Goal: Task Accomplishment & Management: Complete application form

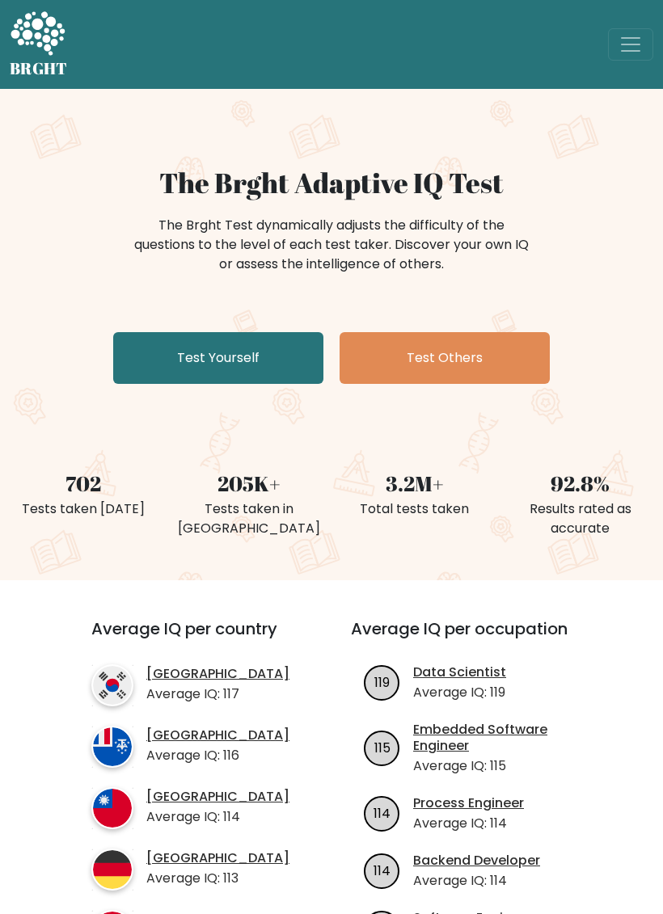
click at [151, 355] on link "Test Yourself" at bounding box center [218, 358] width 210 height 52
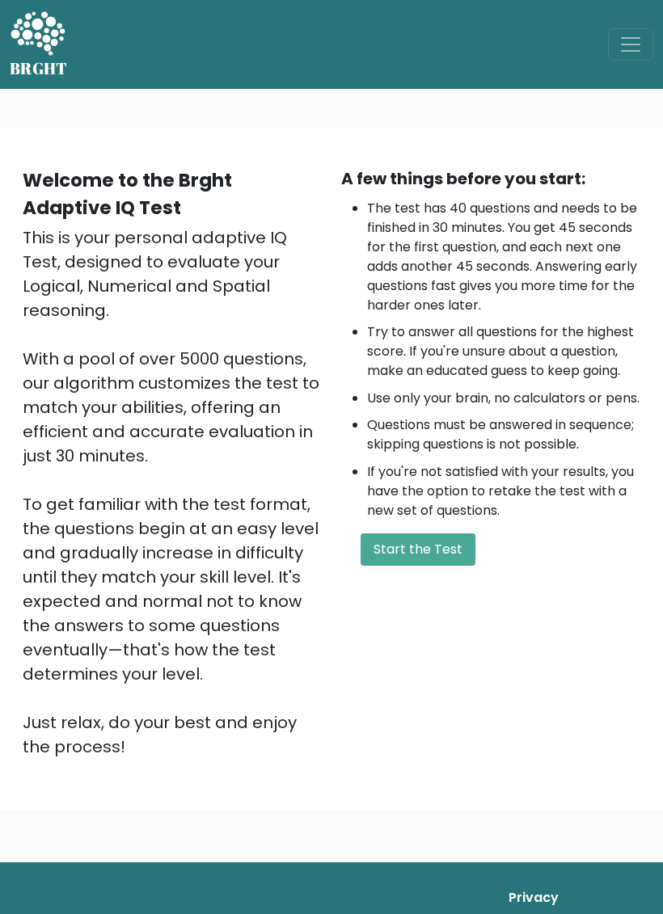
click at [470, 565] on div "A few things before you start: The test has 40 questions and needs to be finish…" at bounding box center [490, 462] width 318 height 592
click at [444, 567] on div "A few things before you start: The test has 40 questions and needs to be finish…" at bounding box center [490, 462] width 318 height 592
click at [458, 566] on button "Start the Test" at bounding box center [417, 549] width 115 height 32
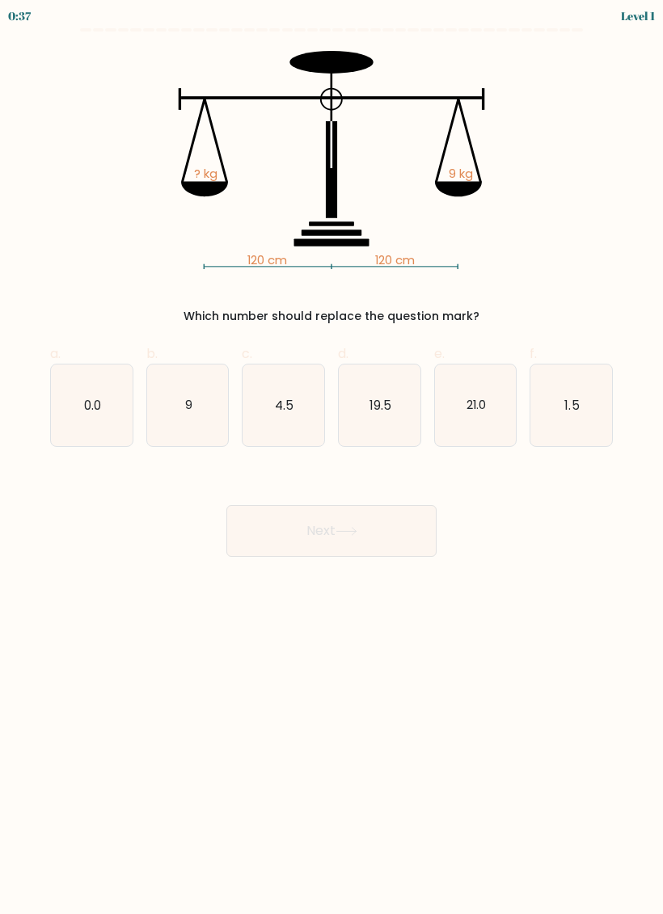
click at [193, 425] on icon "9" at bounding box center [188, 405] width 82 height 82
click at [331, 457] on input "b. 9" at bounding box center [331, 462] width 1 height 11
radio input "true"
click at [425, 534] on button "Next" at bounding box center [331, 531] width 210 height 52
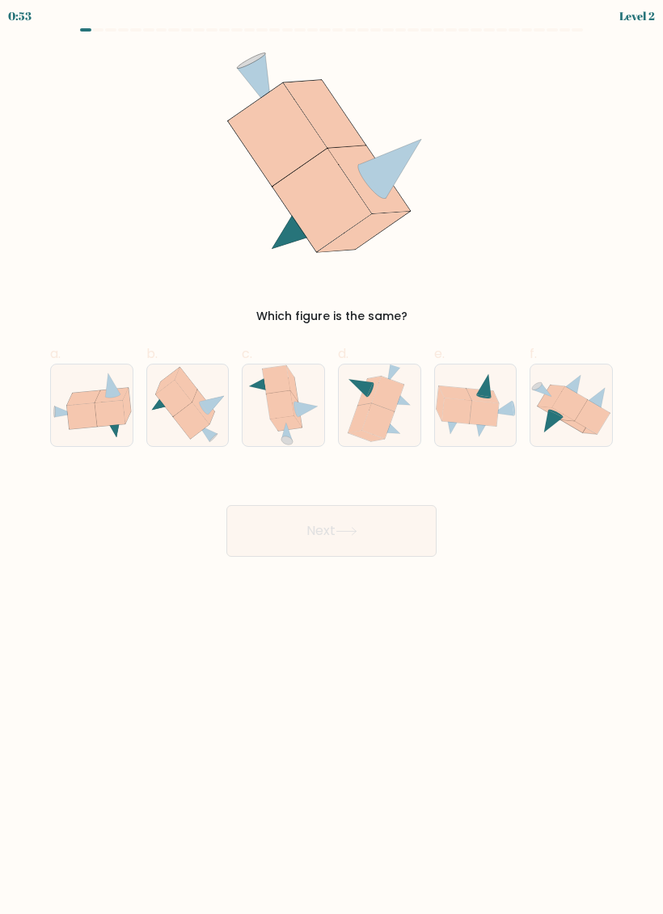
click at [99, 428] on icon at bounding box center [92, 405] width 82 height 66
click at [331, 457] on input "a." at bounding box center [331, 462] width 1 height 11
radio input "true"
click at [407, 544] on button "Next" at bounding box center [331, 531] width 210 height 52
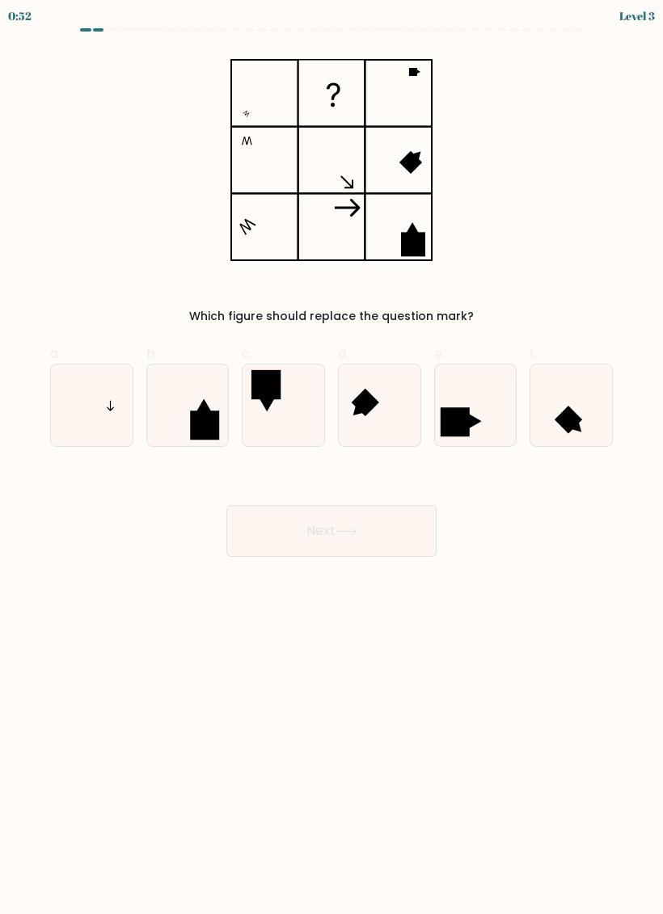
click at [426, 501] on div "Next" at bounding box center [331, 511] width 582 height 91
click at [87, 411] on icon at bounding box center [92, 405] width 82 height 82
click at [331, 457] on input "a." at bounding box center [331, 462] width 1 height 11
radio input "true"
click at [431, 522] on button "Next" at bounding box center [331, 531] width 210 height 52
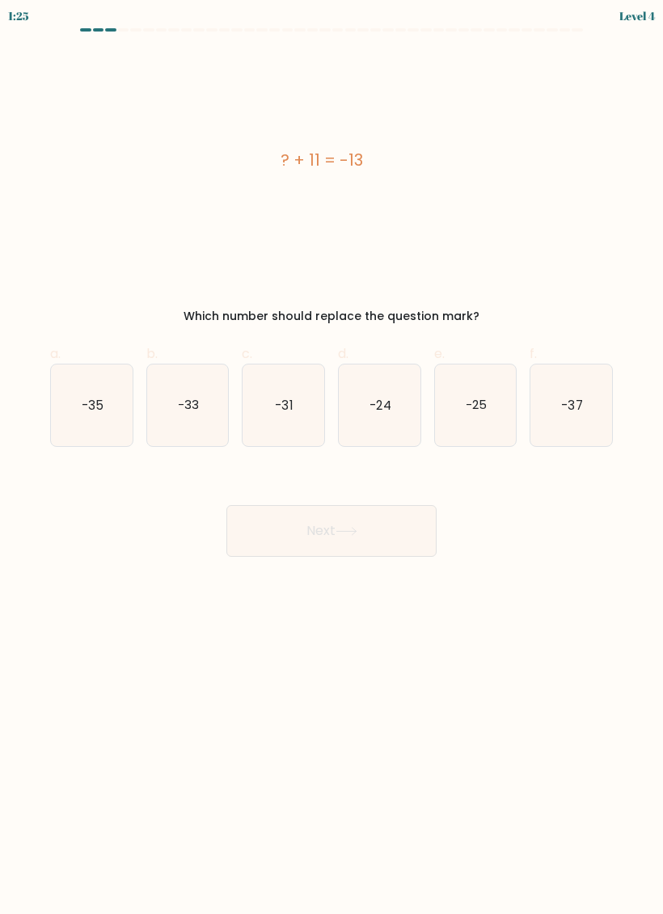
click at [392, 413] on icon "-24" at bounding box center [380, 405] width 82 height 82
click at [332, 457] on input "d. -24" at bounding box center [331, 462] width 1 height 11
radio input "true"
click at [436, 541] on button "Next" at bounding box center [331, 531] width 210 height 52
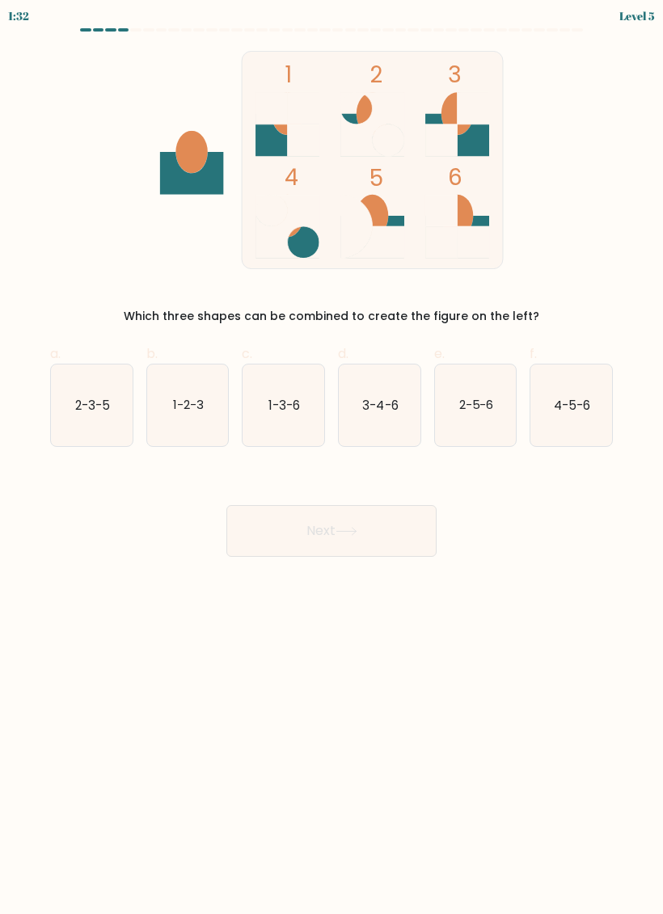
click at [297, 411] on text "1-3-6" at bounding box center [284, 404] width 32 height 17
click at [331, 457] on input "c. 1-3-6" at bounding box center [331, 462] width 1 height 11
radio input "true"
click at [411, 532] on button "Next" at bounding box center [331, 531] width 210 height 52
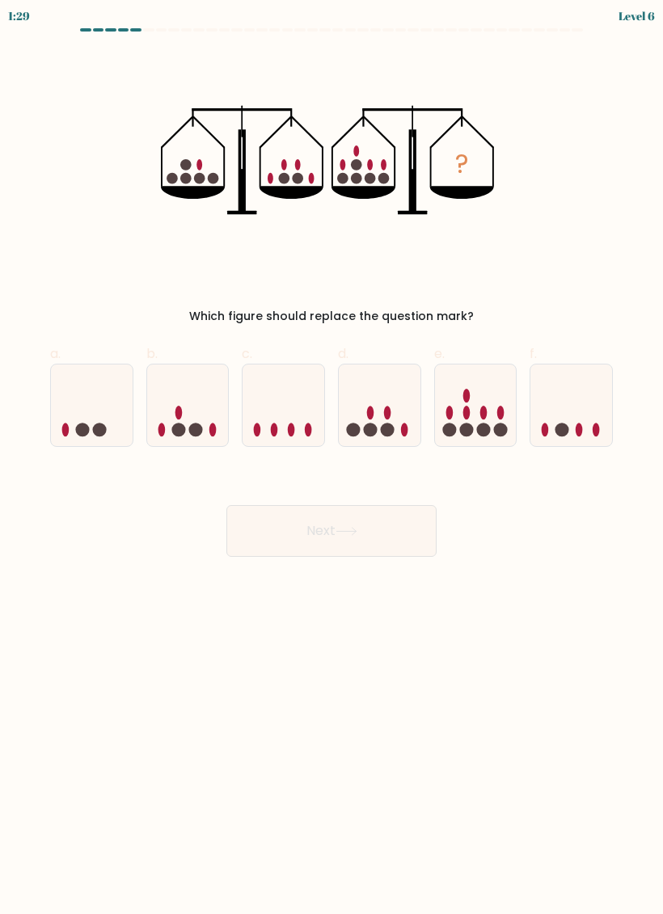
click at [406, 537] on button "Next" at bounding box center [331, 531] width 210 height 52
click at [499, 416] on ellipse at bounding box center [500, 413] width 7 height 14
click at [332, 457] on input "e." at bounding box center [331, 462] width 1 height 11
radio input "true"
click at [418, 527] on button "Next" at bounding box center [331, 531] width 210 height 52
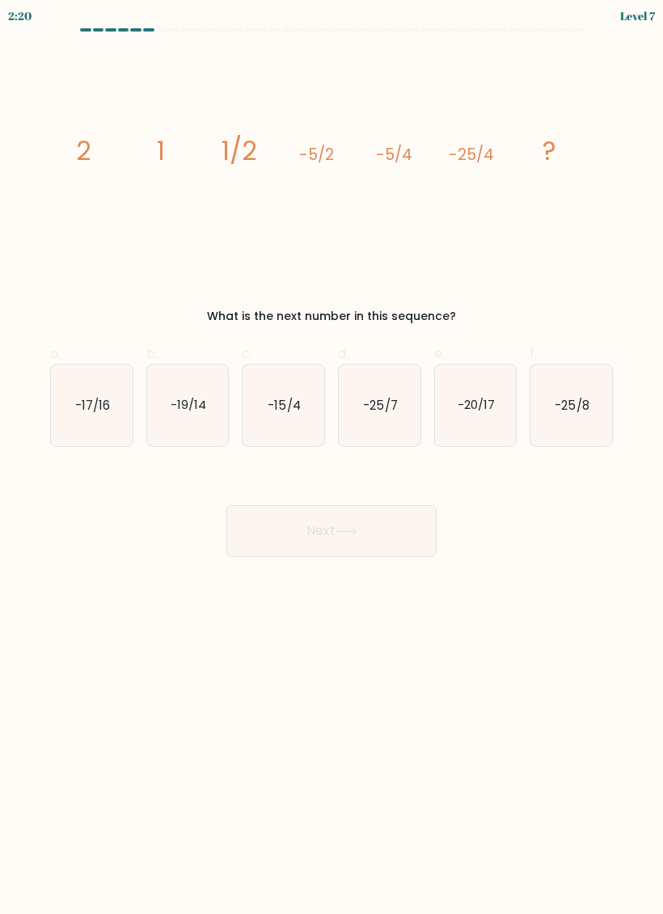
click at [595, 412] on icon "-25/8" at bounding box center [571, 405] width 82 height 82
click at [332, 457] on input "f. -25/8" at bounding box center [331, 462] width 1 height 11
radio input "true"
click at [419, 546] on button "Next" at bounding box center [331, 531] width 210 height 52
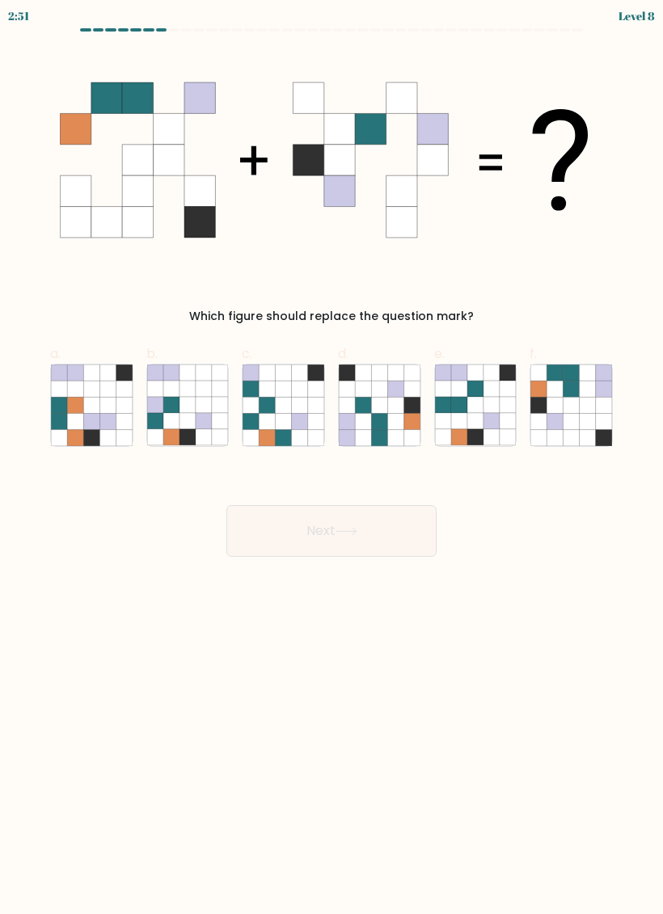
click at [596, 401] on icon at bounding box center [604, 405] width 16 height 16
click at [332, 457] on input "f." at bounding box center [331, 462] width 1 height 11
radio input "true"
click at [417, 522] on button "Next" at bounding box center [331, 531] width 210 height 52
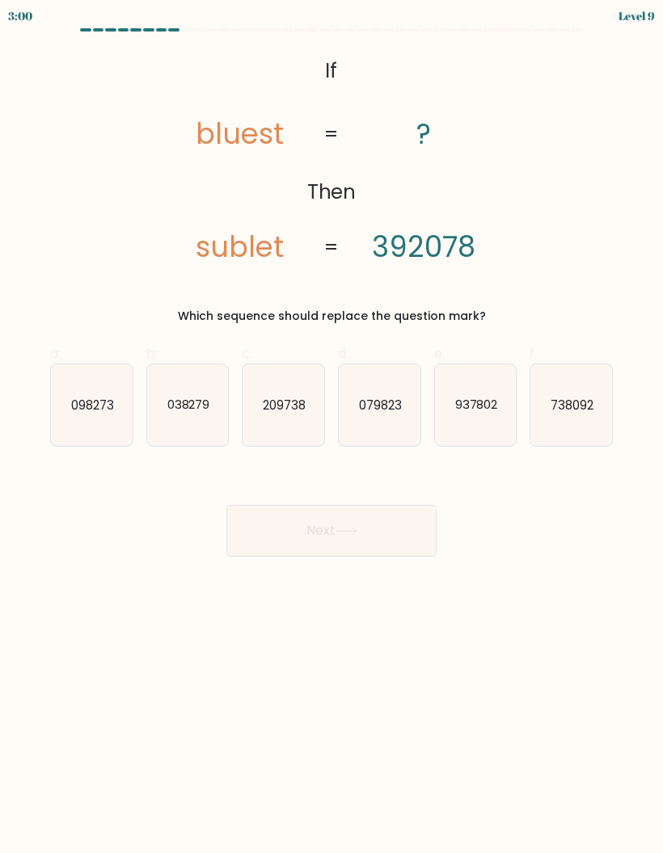
click at [461, 411] on text "937802" at bounding box center [475, 404] width 43 height 17
click at [332, 427] on input "e. 937802" at bounding box center [331, 432] width 1 height 11
radio input "true"
click at [384, 533] on button "Next" at bounding box center [331, 531] width 210 height 52
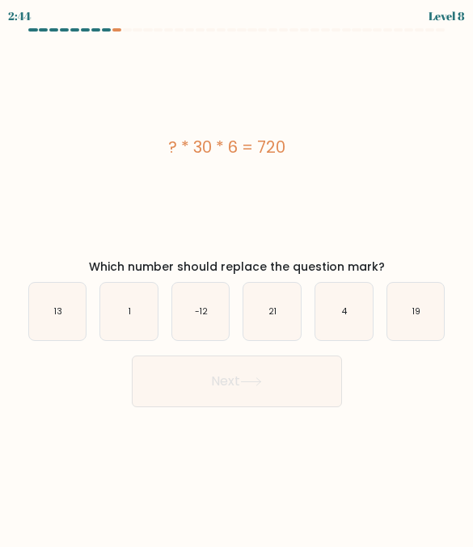
click at [353, 327] on icon "4" at bounding box center [343, 311] width 57 height 57
click at [238, 278] on input "e. 4" at bounding box center [237, 276] width 1 height 4
radio input "true"
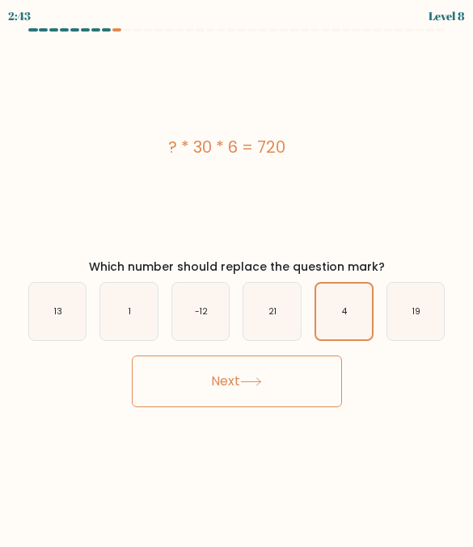
click at [293, 388] on button "Next" at bounding box center [237, 382] width 210 height 52
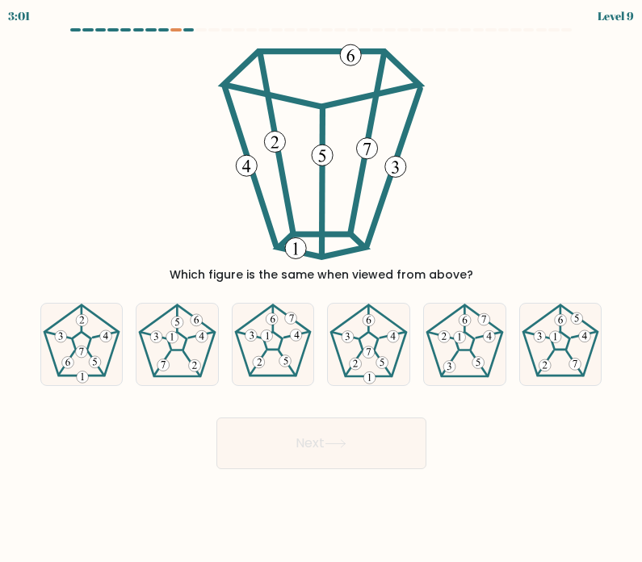
click at [185, 359] on icon at bounding box center [178, 345] width 82 height 82
click at [322, 289] on input "b." at bounding box center [322, 285] width 1 height 8
radio input "true"
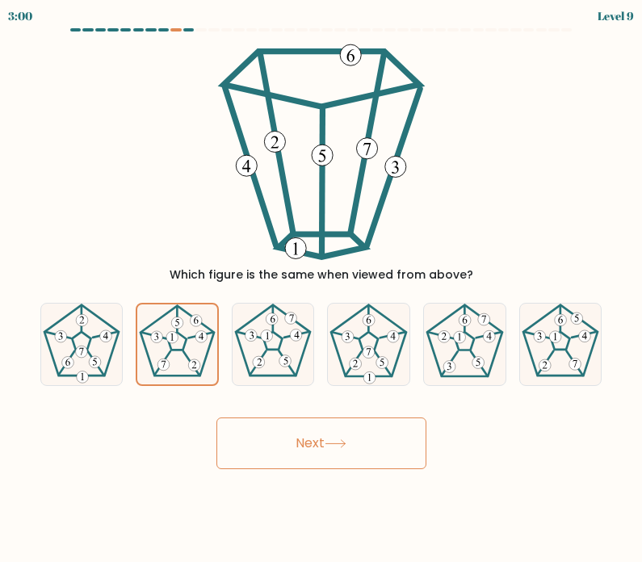
click at [411, 429] on button "Next" at bounding box center [322, 444] width 210 height 52
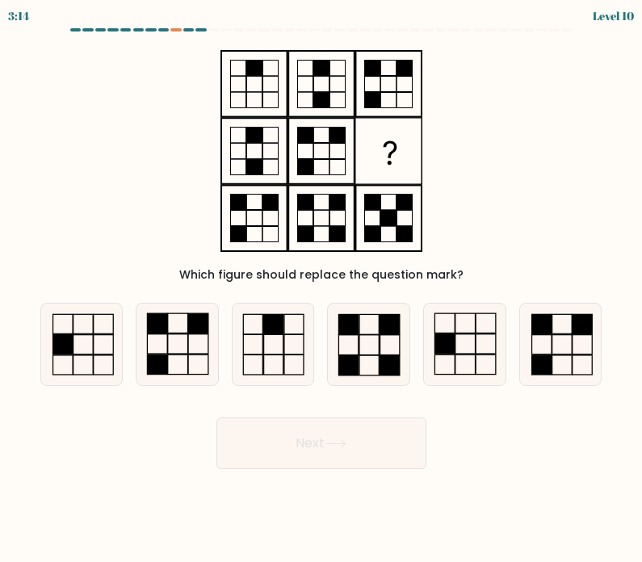
click at [265, 384] on icon at bounding box center [274, 345] width 82 height 82
click at [322, 289] on input "c." at bounding box center [322, 285] width 1 height 8
radio input "true"
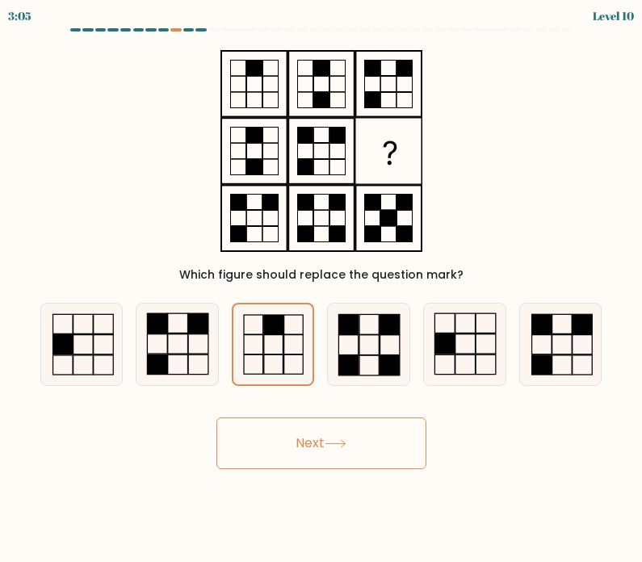
click at [398, 451] on button "Next" at bounding box center [322, 444] width 210 height 52
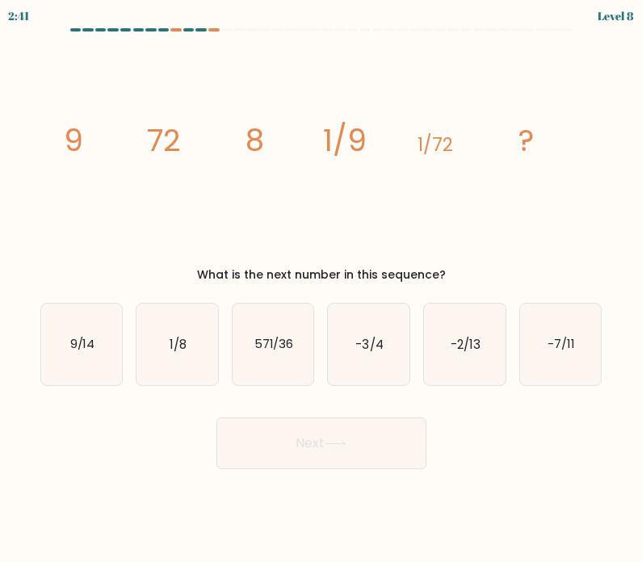
click at [441, 360] on icon "-2/13" at bounding box center [465, 345] width 82 height 82
click at [322, 289] on input "e. -2/13" at bounding box center [322, 285] width 1 height 8
radio input "true"
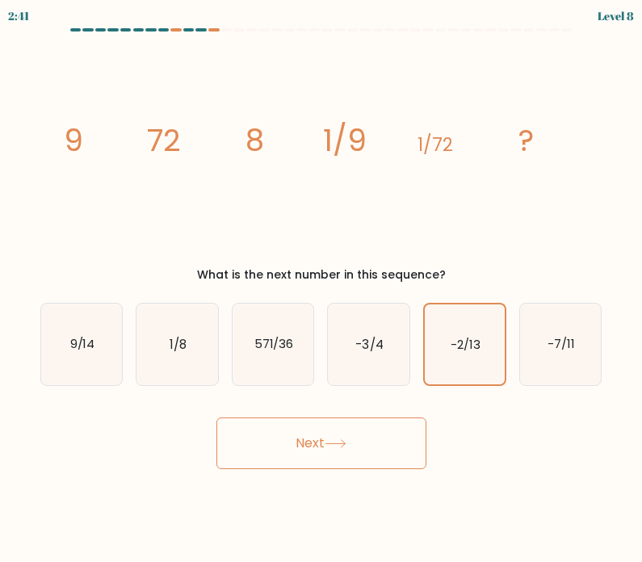
click at [381, 449] on button "Next" at bounding box center [322, 444] width 210 height 52
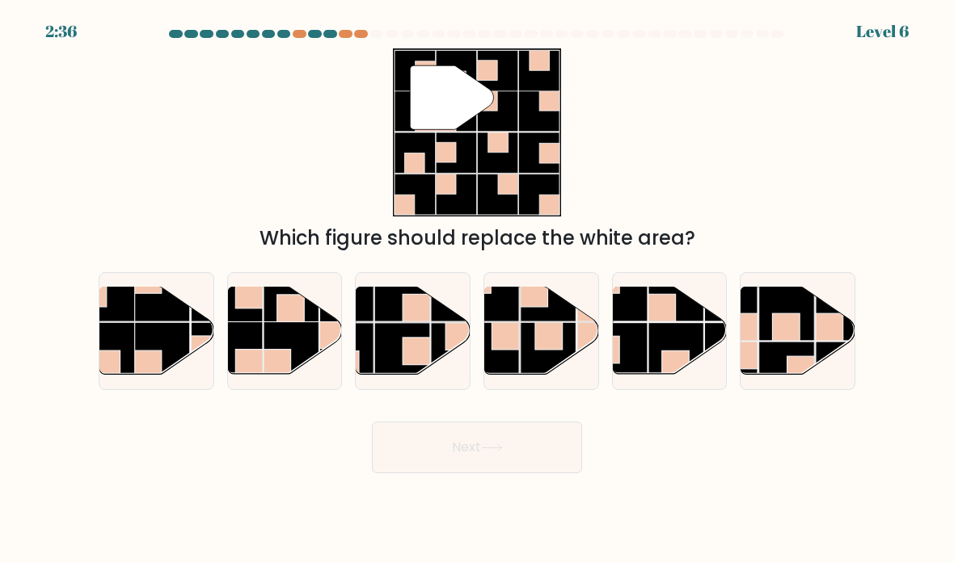
click at [414, 360] on rect at bounding box center [415, 351] width 27 height 27
click at [477, 289] on input "c." at bounding box center [477, 285] width 1 height 8
radio input "true"
click at [499, 474] on button "Next" at bounding box center [477, 448] width 210 height 52
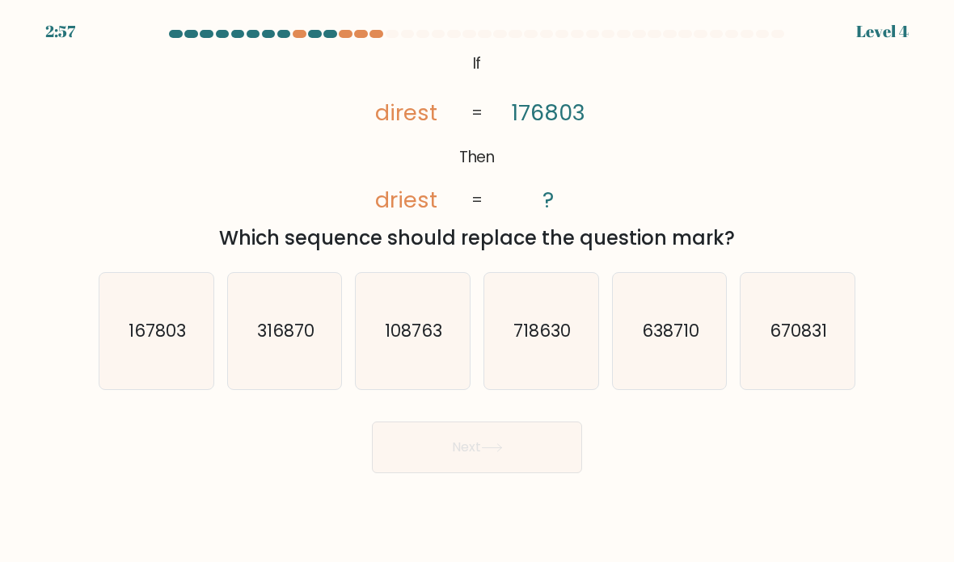
click at [150, 343] on text "167803" at bounding box center [156, 330] width 57 height 23
click at [477, 289] on input "a. 167803" at bounding box center [477, 285] width 1 height 8
radio input "true"
click at [532, 474] on button "Next" at bounding box center [477, 448] width 210 height 52
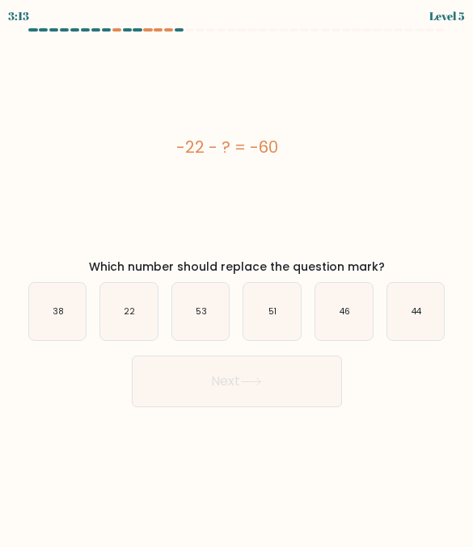
click at [60, 305] on text "38" at bounding box center [58, 311] width 11 height 12
click at [237, 278] on input "a. 38" at bounding box center [237, 276] width 1 height 4
radio input "true"
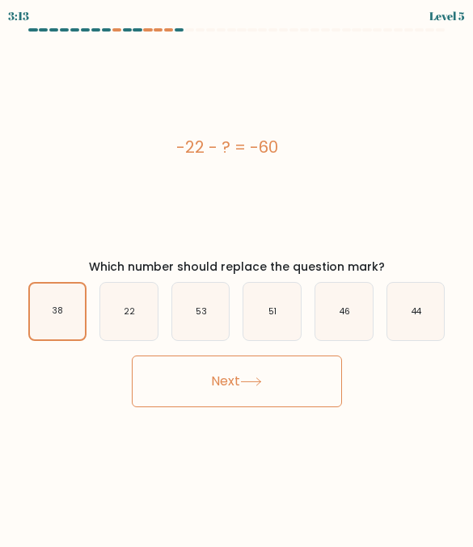
click at [298, 407] on button "Next" at bounding box center [237, 382] width 210 height 52
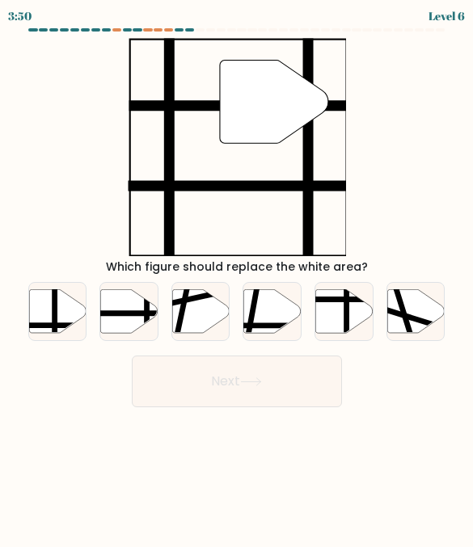
click at [126, 307] on icon at bounding box center [128, 311] width 57 height 44
click at [237, 278] on input "b." at bounding box center [237, 276] width 1 height 4
radio input "true"
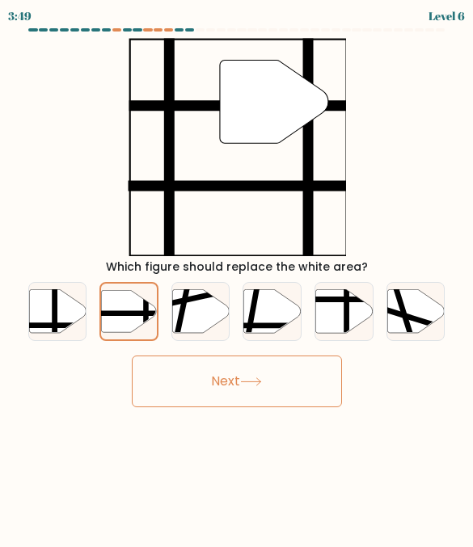
click at [314, 387] on button "Next" at bounding box center [237, 382] width 210 height 52
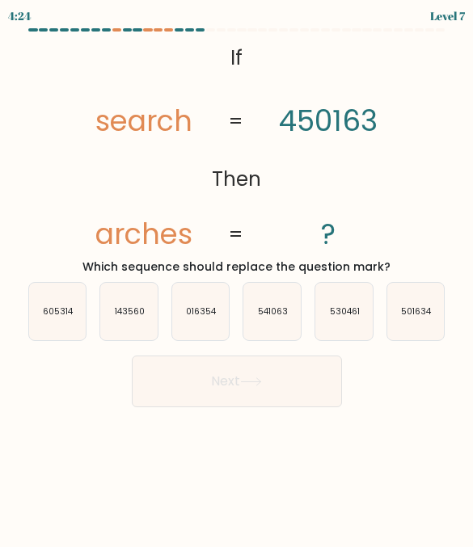
click at [209, 317] on text "016354" at bounding box center [201, 311] width 31 height 12
click at [237, 278] on input "c. 016354" at bounding box center [237, 276] width 1 height 4
radio input "true"
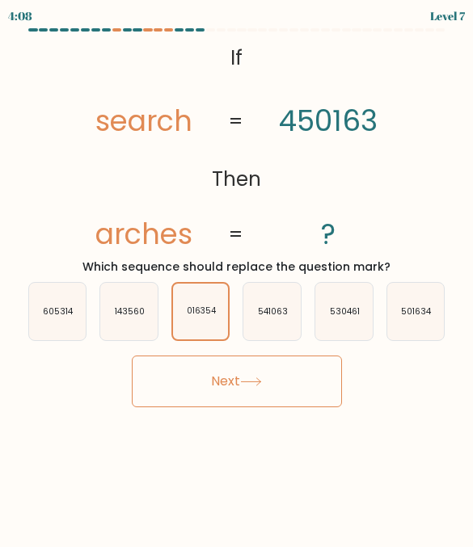
click at [175, 368] on button "Next" at bounding box center [237, 382] width 210 height 52
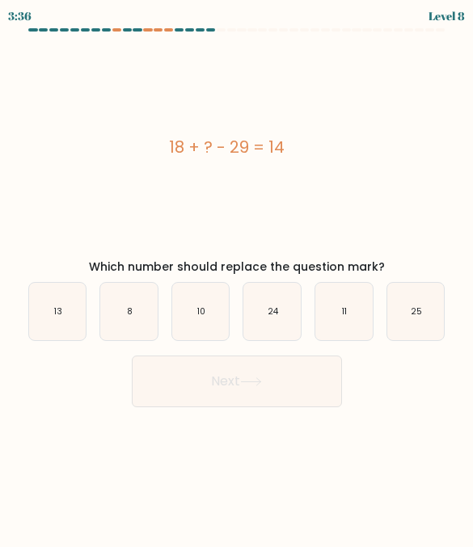
click at [436, 318] on icon "25" at bounding box center [415, 311] width 57 height 57
click at [238, 278] on input "f. 25" at bounding box center [237, 276] width 1 height 4
radio input "true"
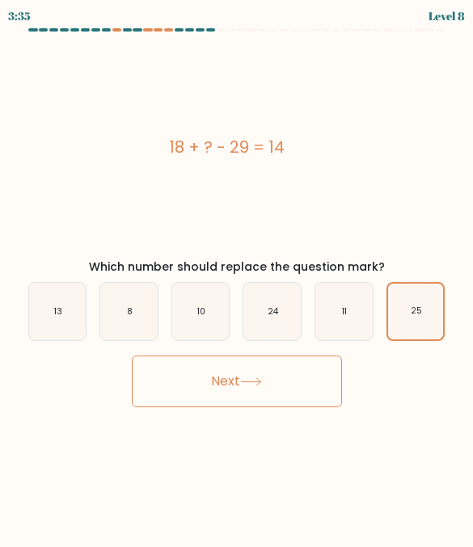
click at [318, 395] on button "Next" at bounding box center [237, 382] width 210 height 52
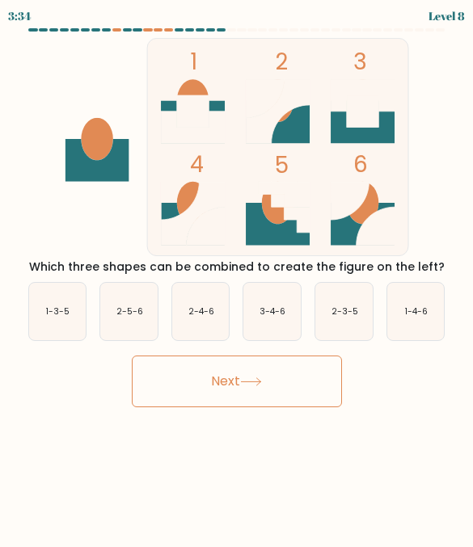
click at [314, 405] on button "Next" at bounding box center [237, 382] width 210 height 52
click at [206, 304] on icon "2-4-6" at bounding box center [200, 311] width 57 height 57
click at [237, 278] on input "c. 2-4-6" at bounding box center [237, 276] width 1 height 4
radio input "true"
click at [330, 387] on button "Next" at bounding box center [237, 382] width 210 height 52
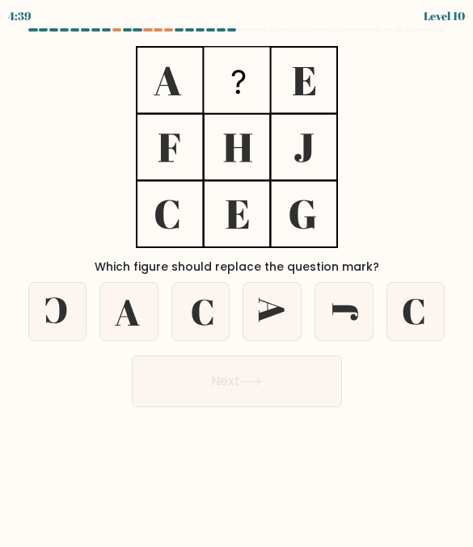
click at [226, 289] on icon at bounding box center [200, 311] width 57 height 57
click at [237, 278] on input "c." at bounding box center [237, 276] width 1 height 4
radio input "true"
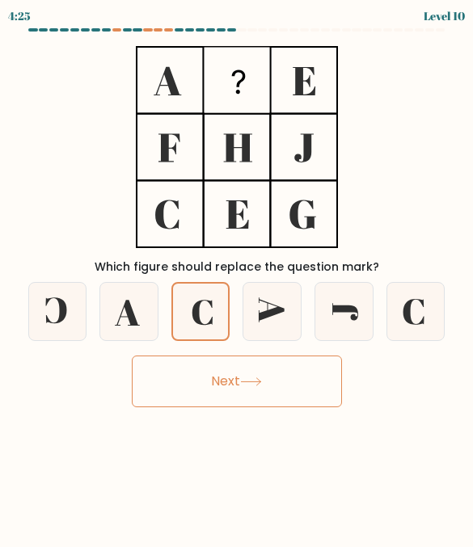
click at [336, 375] on button "Next" at bounding box center [237, 382] width 210 height 52
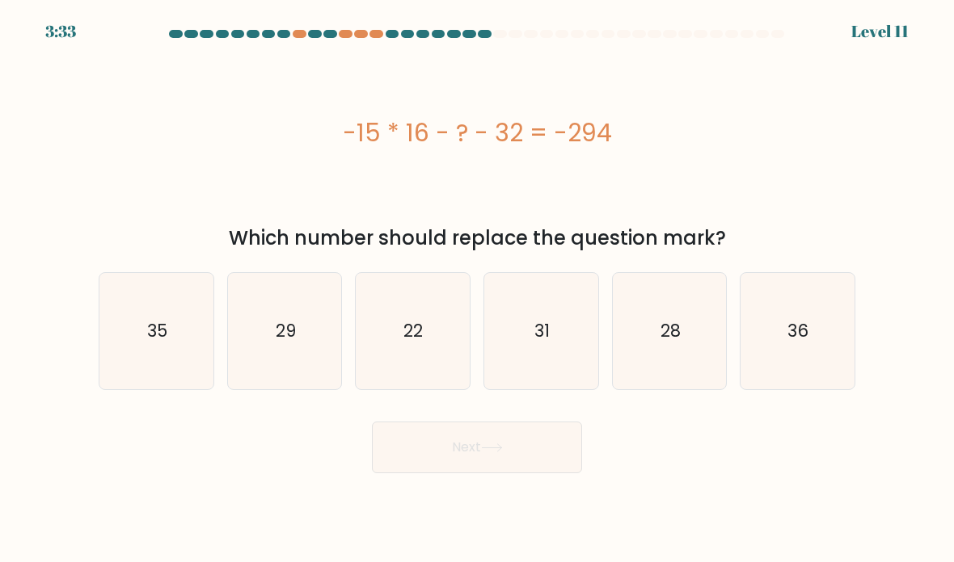
click at [396, 333] on icon "22" at bounding box center [413, 332] width 114 height 114
click at [477, 289] on input "c. 22" at bounding box center [477, 285] width 1 height 8
radio input "true"
click at [398, 462] on button "Next" at bounding box center [477, 448] width 210 height 52
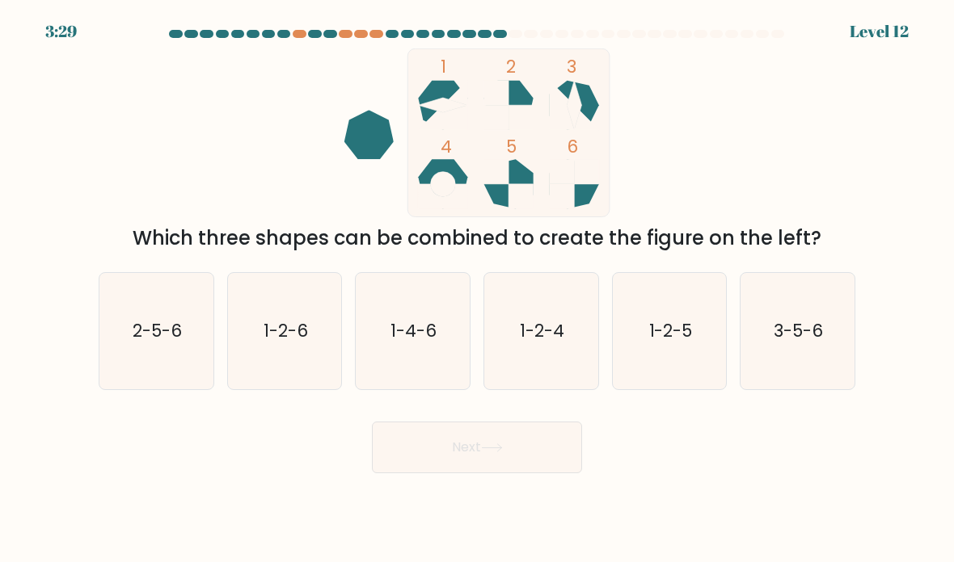
click at [173, 343] on text "2-5-6" at bounding box center [157, 330] width 49 height 23
click at [477, 289] on input "a. 2-5-6" at bounding box center [477, 285] width 1 height 8
radio input "true"
click at [453, 474] on button "Next" at bounding box center [477, 448] width 210 height 52
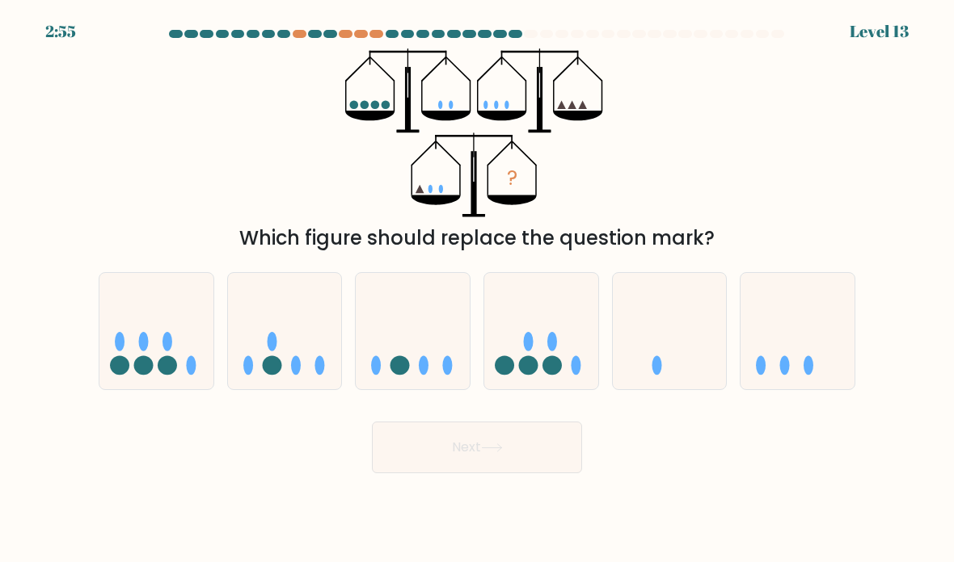
click at [161, 323] on icon at bounding box center [156, 331] width 114 height 95
click at [477, 289] on input "a." at bounding box center [477, 285] width 1 height 8
radio input "true"
click at [565, 474] on button "Next" at bounding box center [477, 448] width 210 height 52
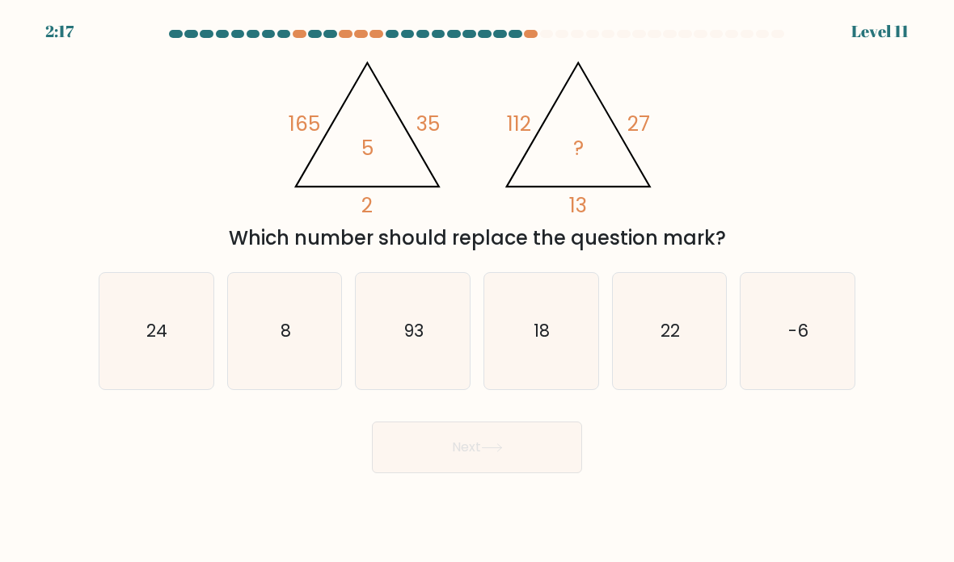
click at [313, 371] on icon "8" at bounding box center [285, 332] width 114 height 114
click at [477, 289] on input "b. 8" at bounding box center [477, 285] width 1 height 8
radio input "true"
click at [543, 470] on button "Next" at bounding box center [477, 448] width 210 height 52
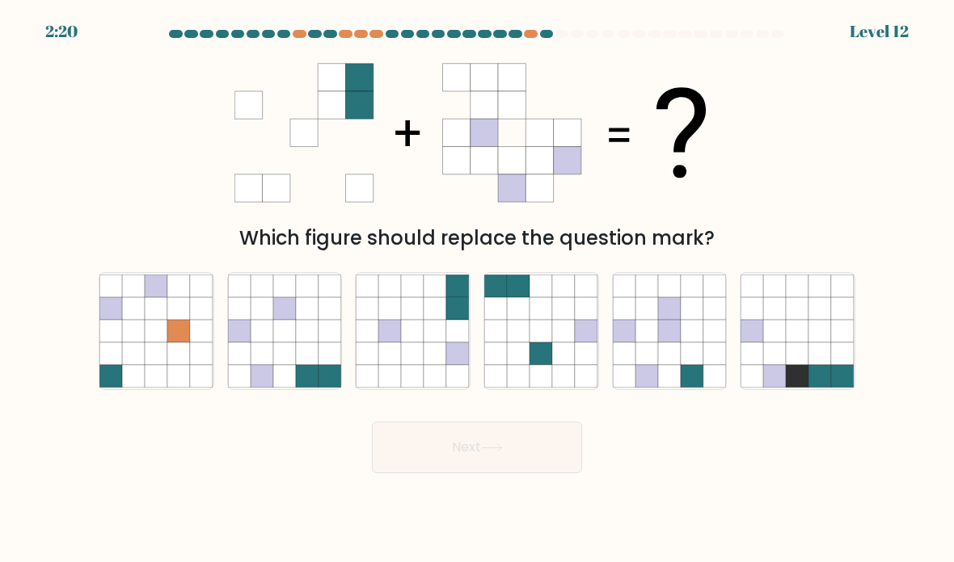
click at [276, 343] on icon at bounding box center [284, 331] width 23 height 23
click at [477, 289] on input "b." at bounding box center [477, 285] width 1 height 8
radio input "true"
click at [542, 474] on button "Next" at bounding box center [477, 448] width 210 height 52
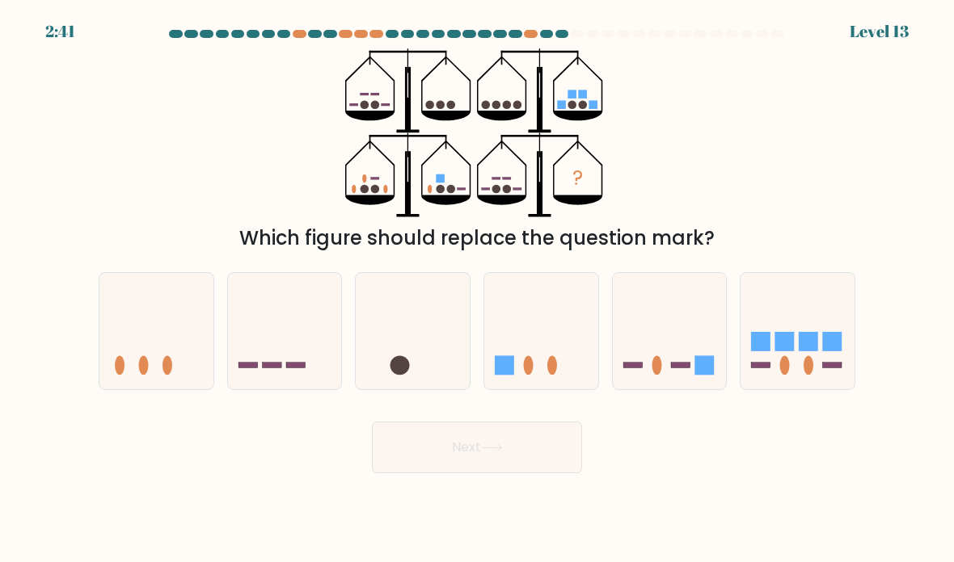
click at [276, 351] on icon at bounding box center [285, 331] width 114 height 95
click at [477, 289] on input "b." at bounding box center [477, 285] width 1 height 8
radio input "true"
click at [546, 474] on button "Next" at bounding box center [477, 448] width 210 height 52
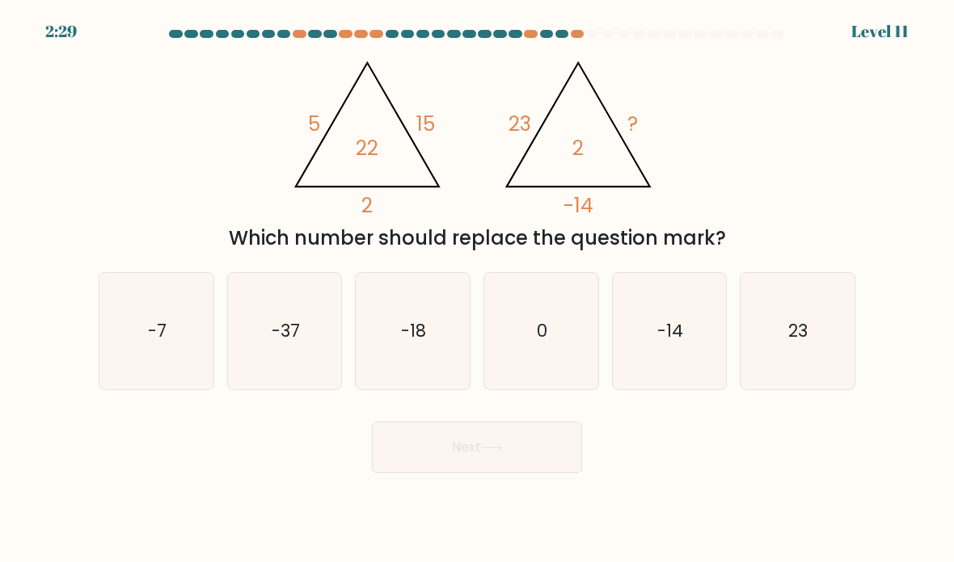
click at [154, 337] on icon "-7" at bounding box center [156, 332] width 114 height 114
click at [477, 289] on input "a. -7" at bounding box center [477, 285] width 1 height 8
radio input "true"
click at [137, 338] on icon "-7" at bounding box center [156, 332] width 112 height 112
click at [477, 289] on input "a. -7" at bounding box center [477, 285] width 1 height 8
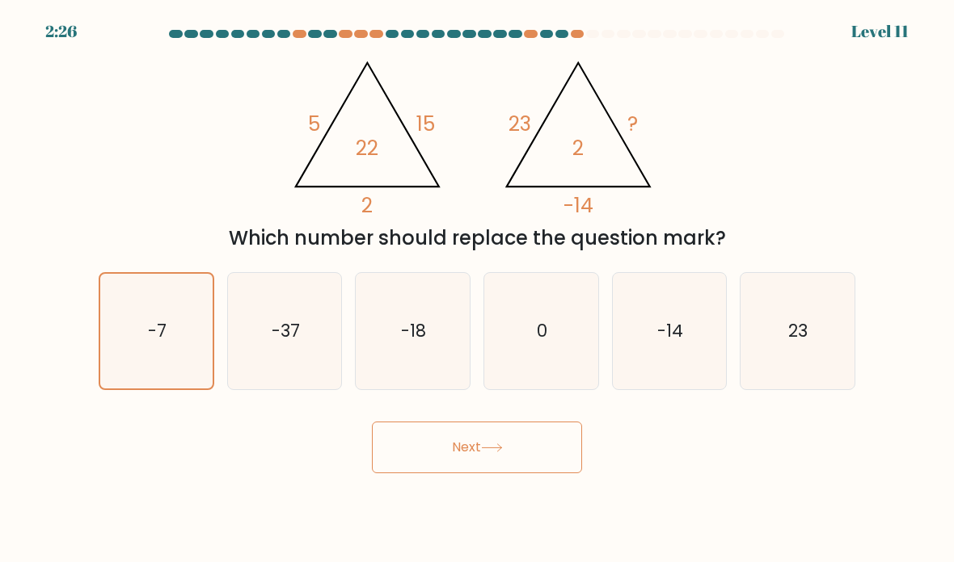
click at [662, 364] on icon "23" at bounding box center [797, 332] width 114 height 114
click at [478, 289] on input "f. 23" at bounding box center [477, 285] width 1 height 8
radio input "true"
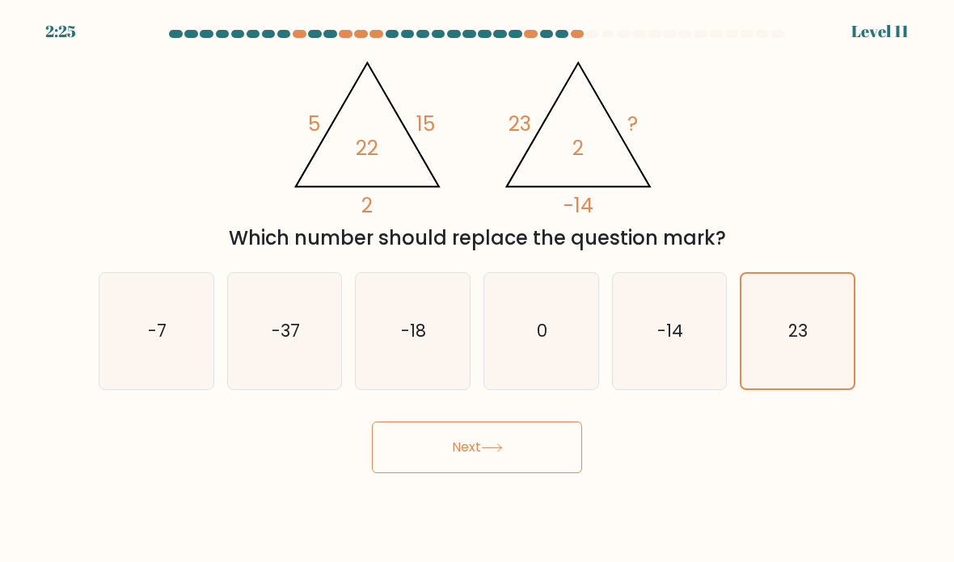
click at [551, 474] on button "Next" at bounding box center [477, 448] width 210 height 52
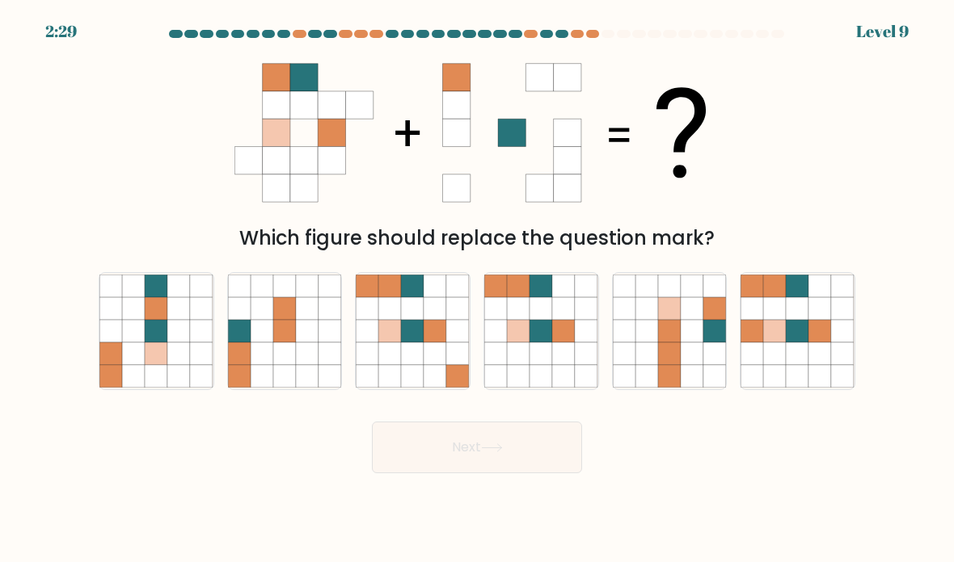
click at [550, 365] on icon at bounding box center [540, 354] width 23 height 23
click at [478, 289] on input "d." at bounding box center [477, 285] width 1 height 8
radio input "true"
click at [529, 474] on button "Next" at bounding box center [477, 448] width 210 height 52
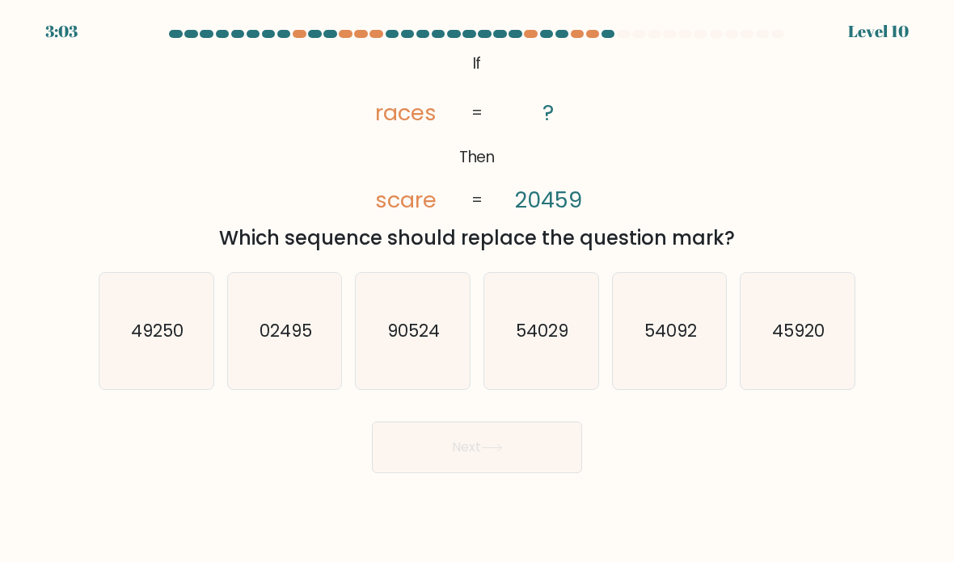
click at [544, 386] on icon "54029" at bounding box center [541, 332] width 114 height 114
click at [478, 289] on input "d. 54029" at bounding box center [477, 285] width 1 height 8
radio input "true"
click at [662, 372] on icon "54092" at bounding box center [670, 332] width 114 height 114
click at [478, 289] on input "e. 54092" at bounding box center [477, 285] width 1 height 8
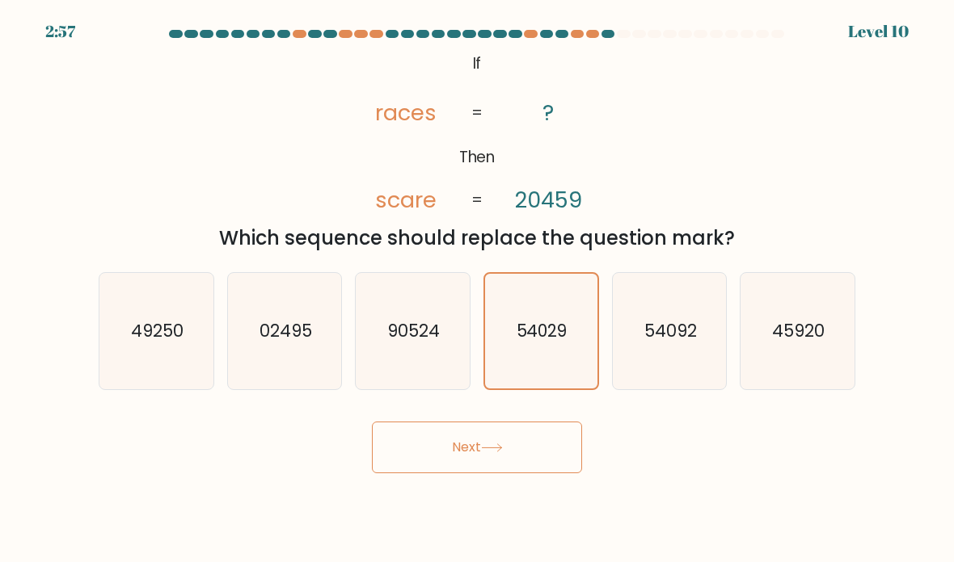
radio input "true"
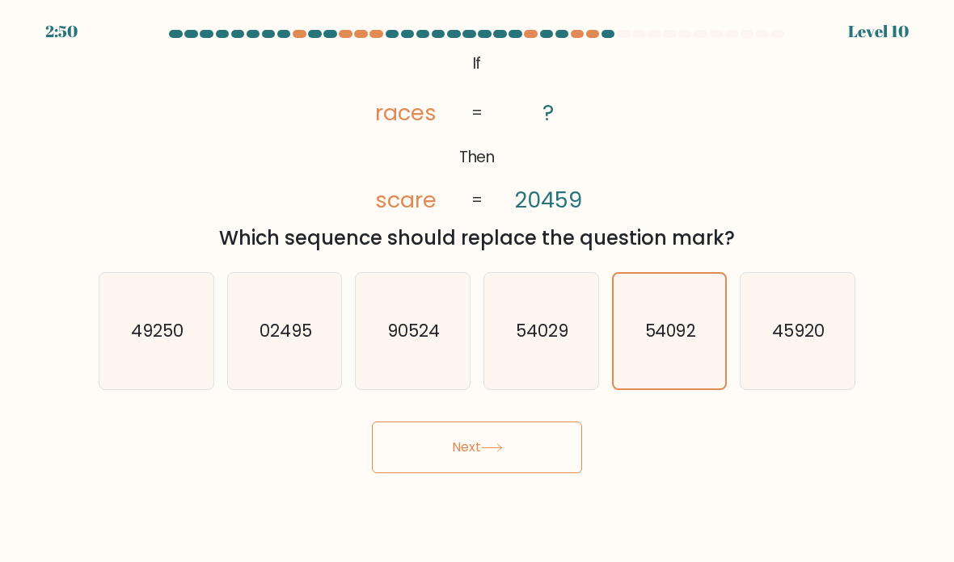
click at [531, 470] on button "Next" at bounding box center [477, 448] width 210 height 52
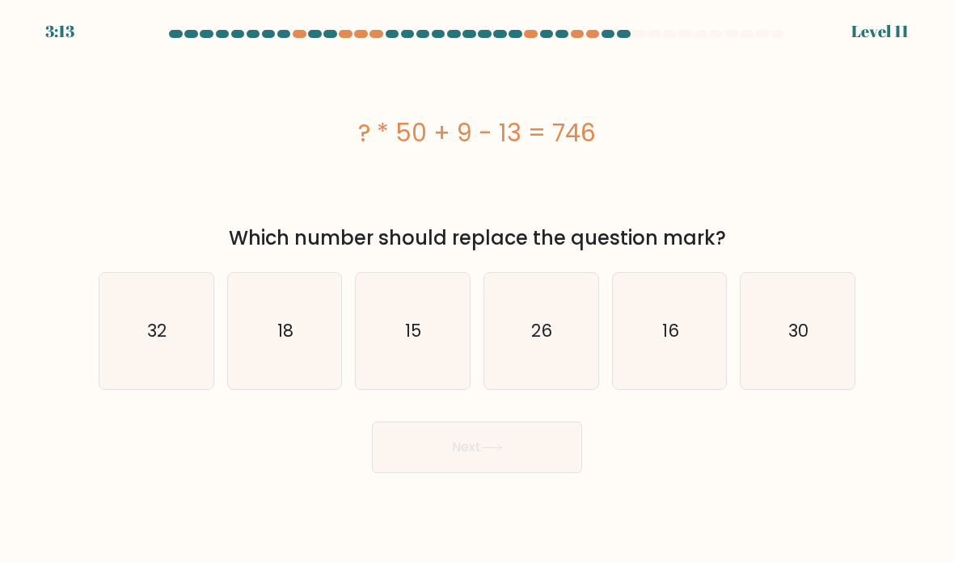
click at [408, 322] on icon "15" at bounding box center [413, 332] width 114 height 114
click at [477, 289] on input "c. 15" at bounding box center [477, 285] width 1 height 8
radio input "true"
click at [428, 472] on button "Next" at bounding box center [477, 448] width 210 height 52
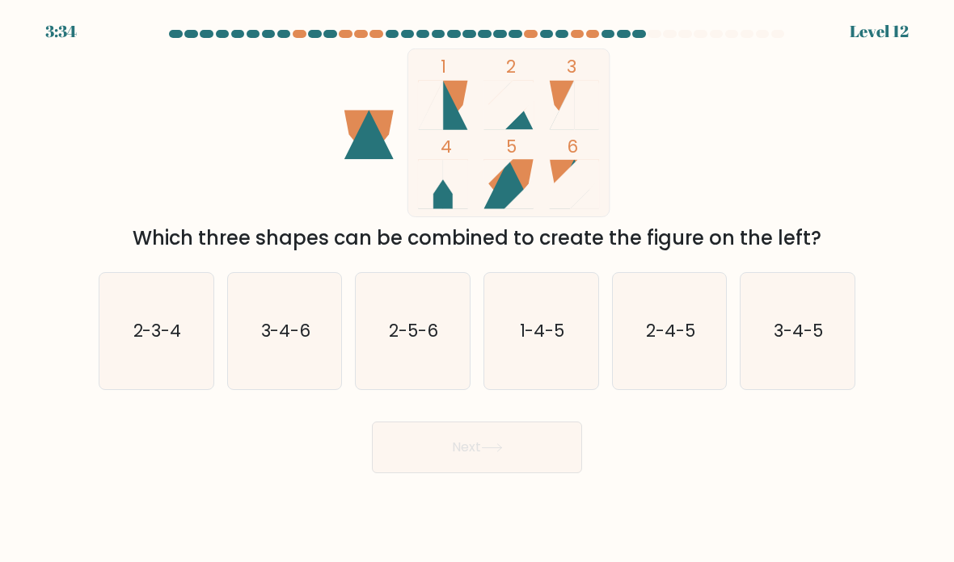
click at [453, 360] on icon "2-5-6" at bounding box center [413, 332] width 114 height 114
click at [477, 289] on input "c. 2-5-6" at bounding box center [477, 285] width 1 height 8
radio input "true"
click at [557, 474] on button "Next" at bounding box center [477, 448] width 210 height 52
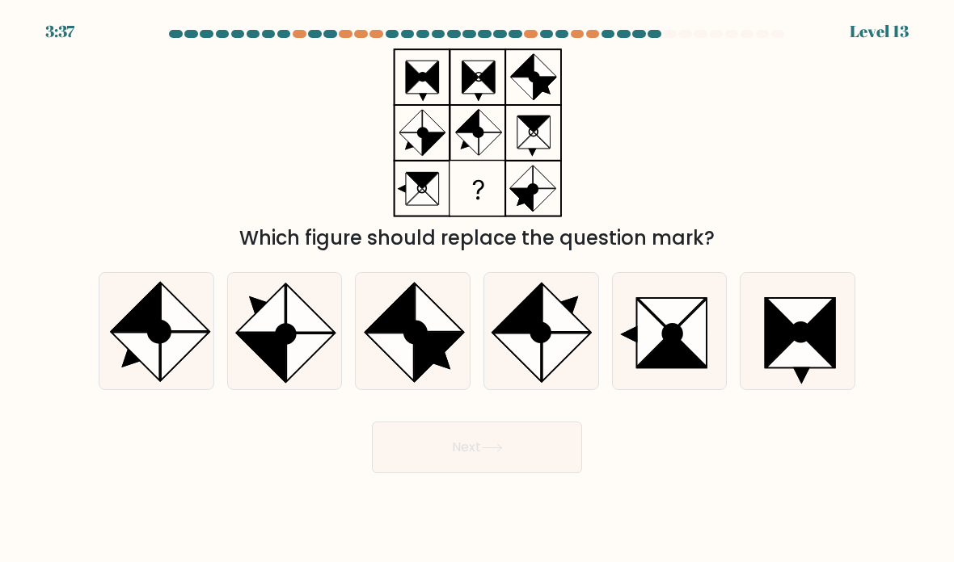
click at [662, 343] on icon at bounding box center [672, 334] width 19 height 19
click at [478, 289] on input "e." at bounding box center [477, 285] width 1 height 8
radio input "true"
click at [550, 450] on button "Next" at bounding box center [477, 448] width 210 height 52
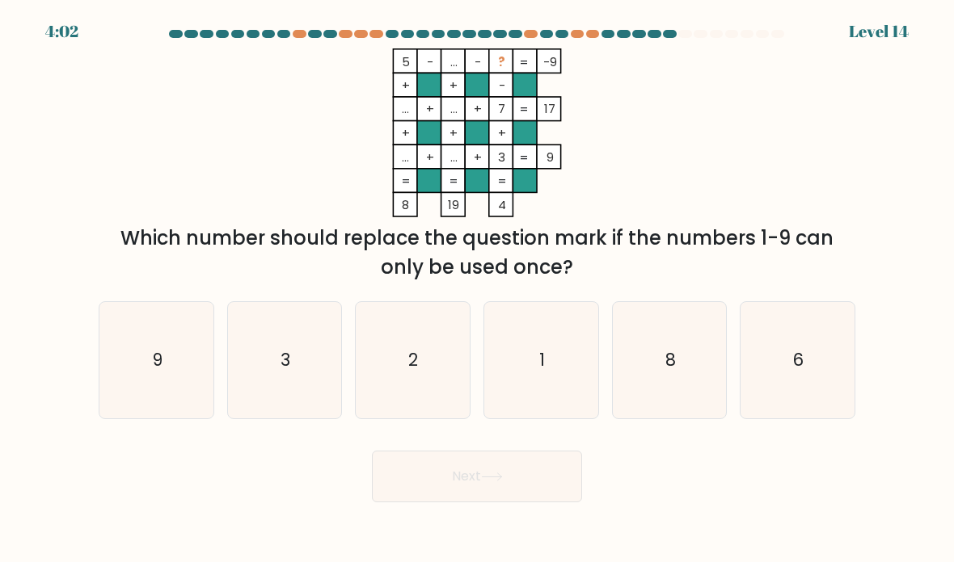
click at [556, 393] on icon "1" at bounding box center [541, 361] width 114 height 114
click at [478, 289] on input "d. 1" at bounding box center [477, 285] width 1 height 8
radio input "true"
click at [659, 401] on icon "8" at bounding box center [670, 361] width 114 height 114
click at [478, 289] on input "e. 8" at bounding box center [477, 285] width 1 height 8
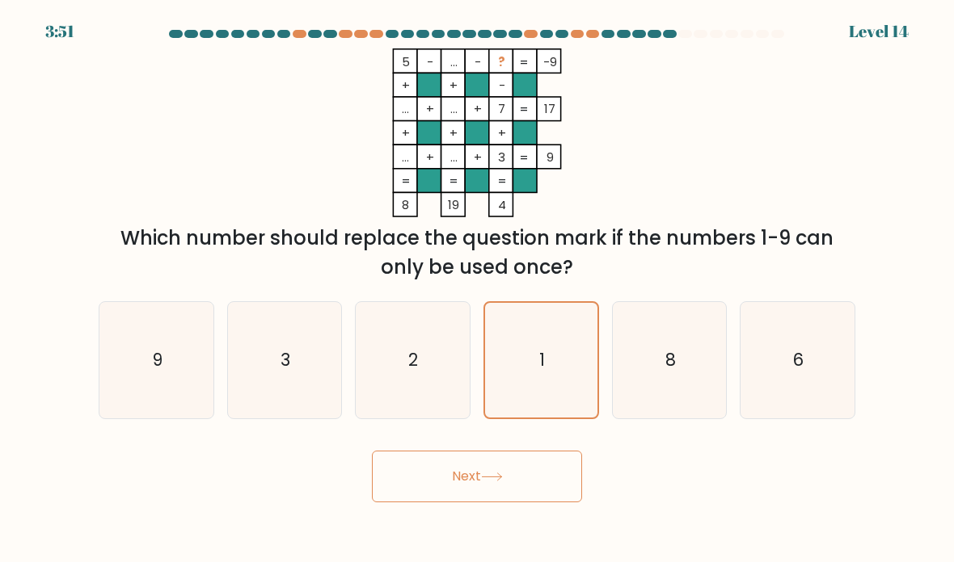
radio input "true"
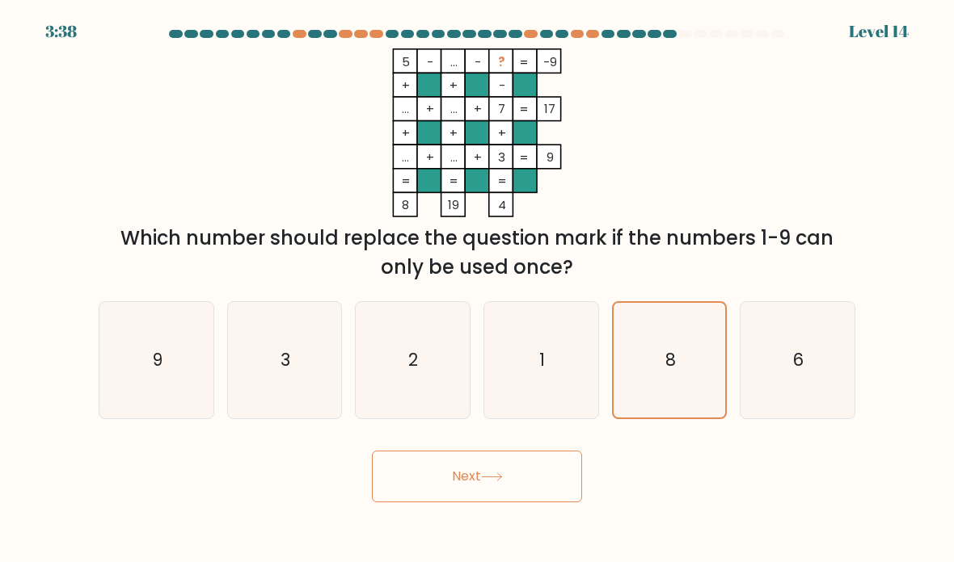
click at [561, 503] on button "Next" at bounding box center [477, 477] width 210 height 52
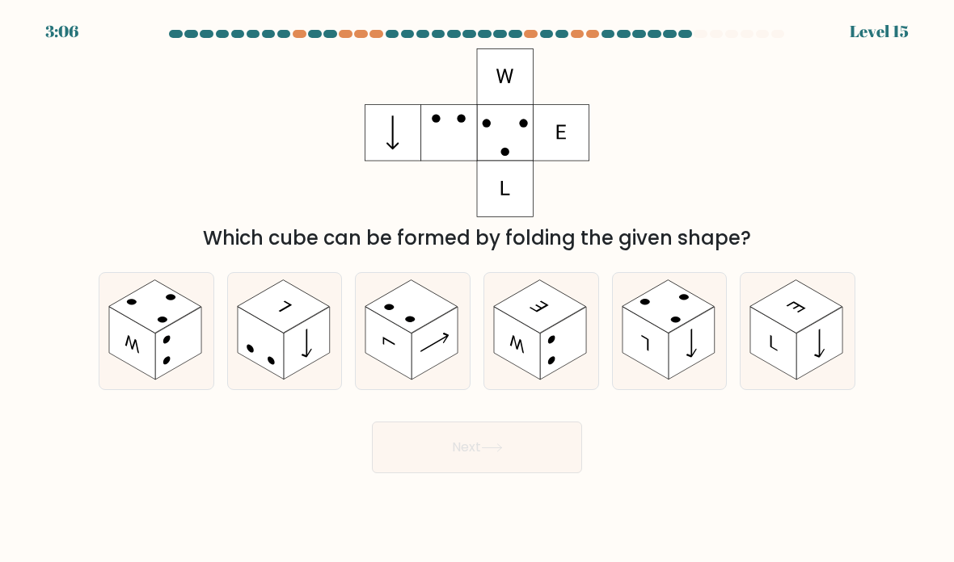
click at [662, 375] on rect at bounding box center [773, 343] width 46 height 73
click at [478, 289] on input "f." at bounding box center [477, 285] width 1 height 8
radio input "true"
click at [142, 370] on rect at bounding box center [132, 343] width 46 height 73
click at [477, 289] on input "a." at bounding box center [477, 285] width 1 height 8
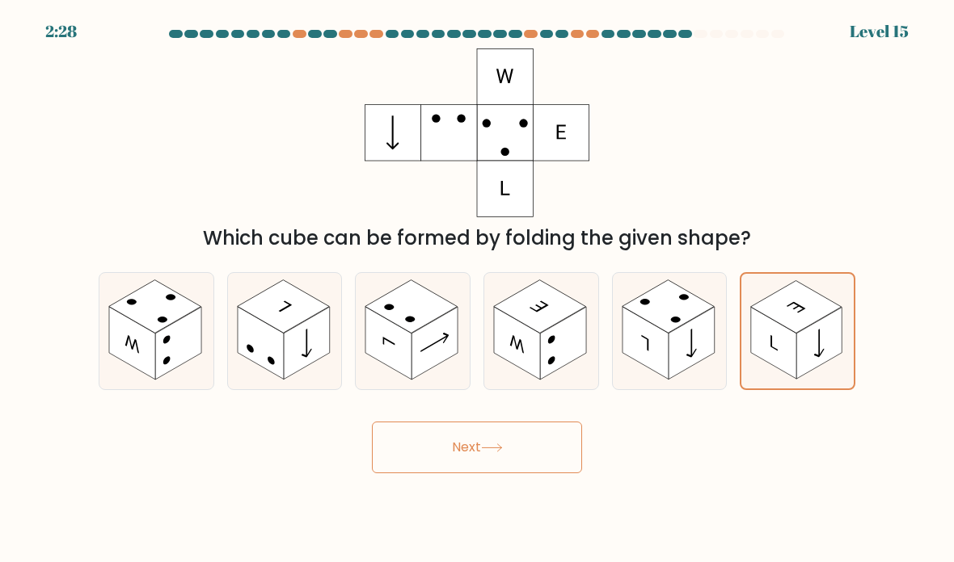
radio input "true"
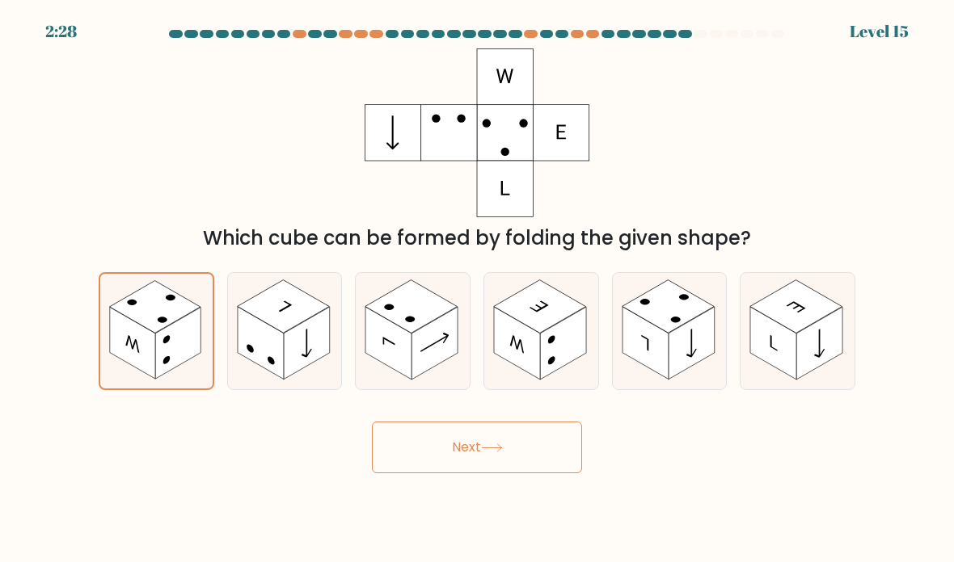
click at [553, 474] on button "Next" at bounding box center [477, 448] width 210 height 52
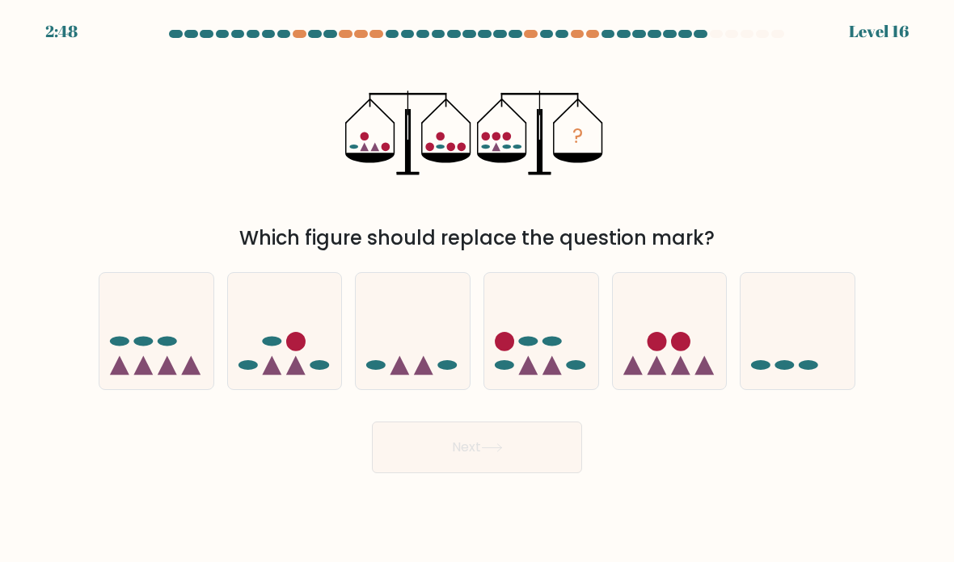
click at [256, 347] on icon at bounding box center [285, 331] width 114 height 95
click at [477, 289] on input "b." at bounding box center [477, 285] width 1 height 8
radio input "true"
click at [546, 474] on button "Next" at bounding box center [477, 448] width 210 height 52
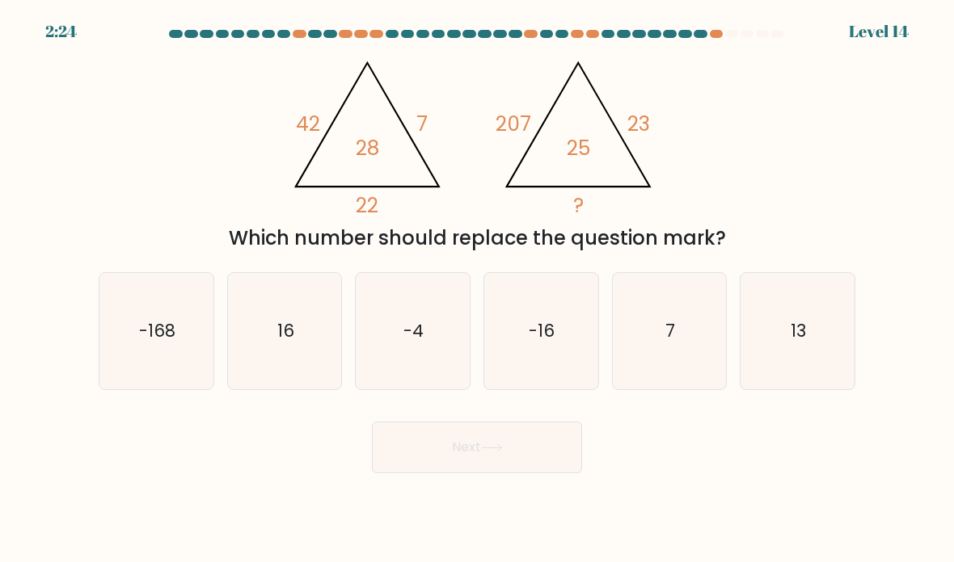
click at [287, 343] on text "16" at bounding box center [285, 330] width 17 height 23
click at [477, 289] on input "b. 16" at bounding box center [477, 285] width 1 height 8
radio input "true"
click at [576, 514] on body "2:23 Level 14" at bounding box center [477, 281] width 954 height 562
click at [137, 360] on icon "-168" at bounding box center [156, 332] width 114 height 114
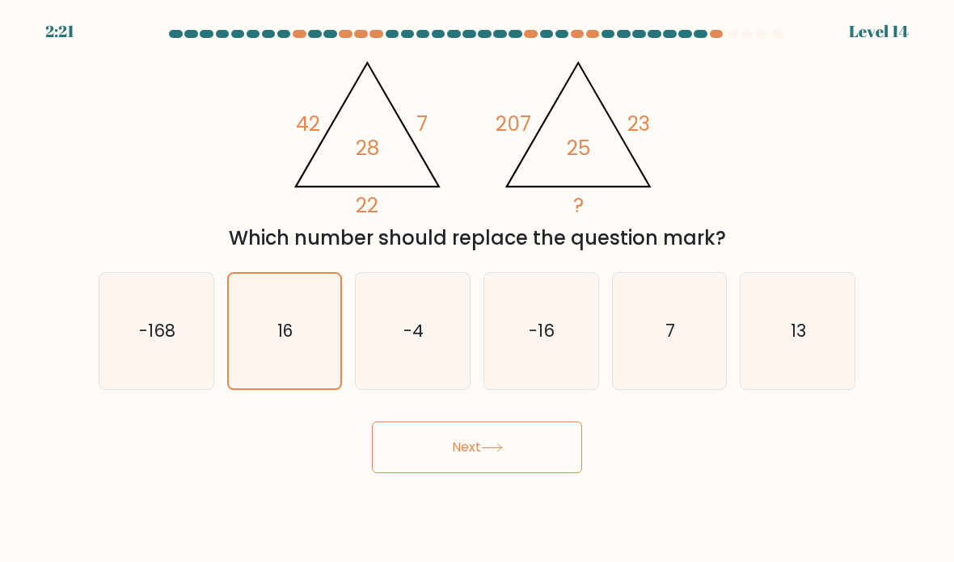
click at [477, 289] on input "a. -168" at bounding box center [477, 285] width 1 height 8
radio input "true"
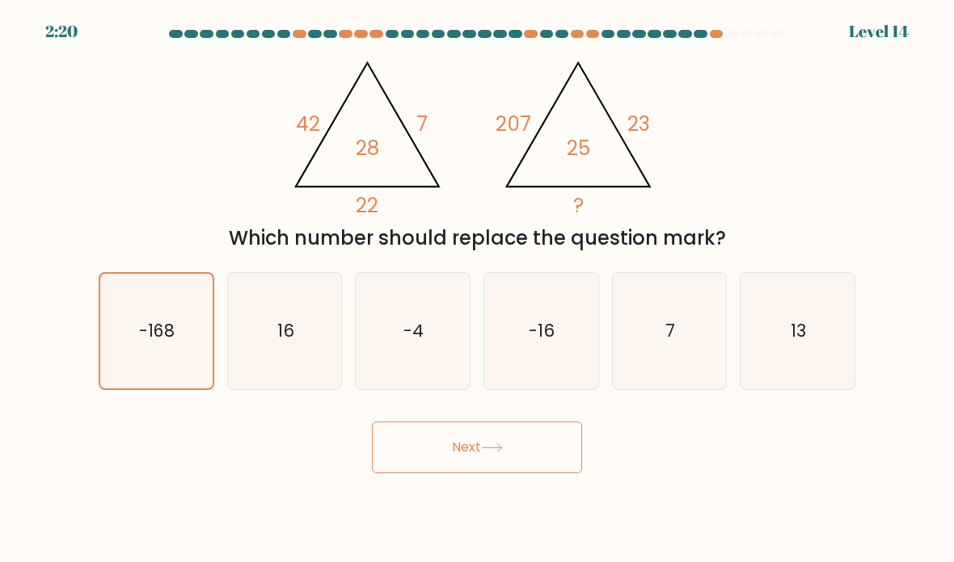
click at [554, 474] on button "Next" at bounding box center [477, 448] width 210 height 52
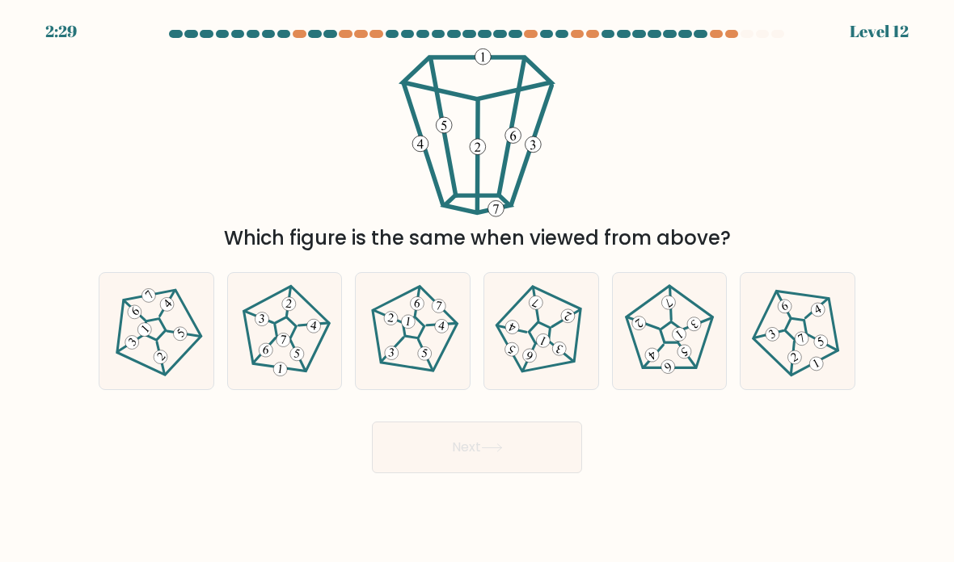
click at [662, 360] on icon at bounding box center [797, 330] width 93 height 93
click at [478, 289] on input "f." at bounding box center [477, 285] width 1 height 8
radio input "true"
click at [561, 458] on button "Next" at bounding box center [477, 448] width 210 height 52
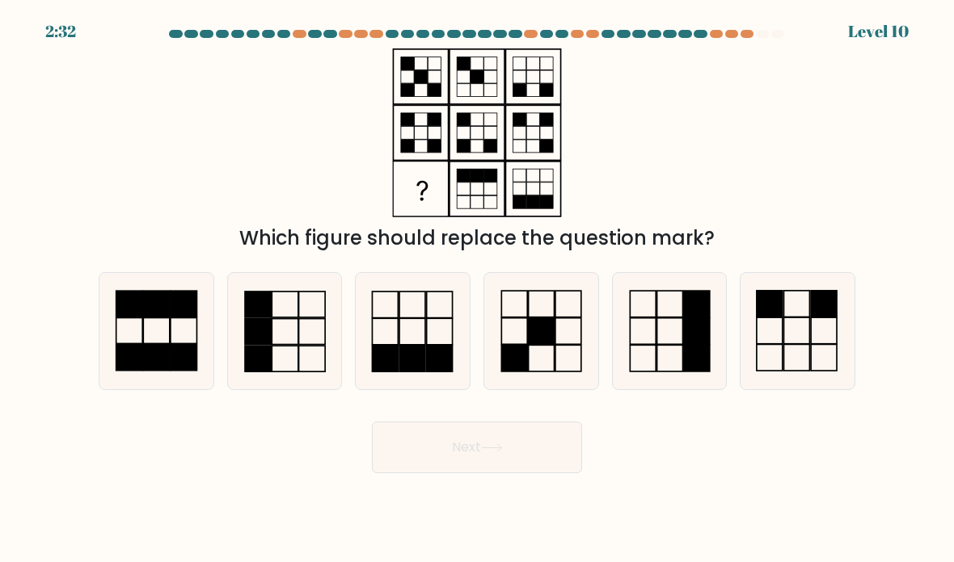
click at [142, 364] on rect at bounding box center [129, 358] width 27 height 26
click at [477, 289] on input "a." at bounding box center [477, 285] width 1 height 8
radio input "true"
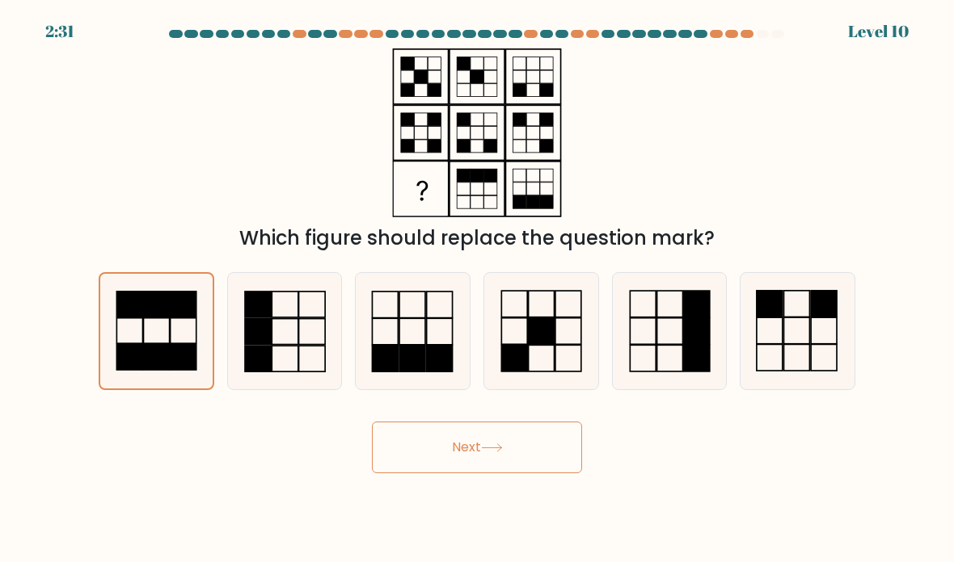
click at [575, 472] on button "Next" at bounding box center [477, 448] width 210 height 52
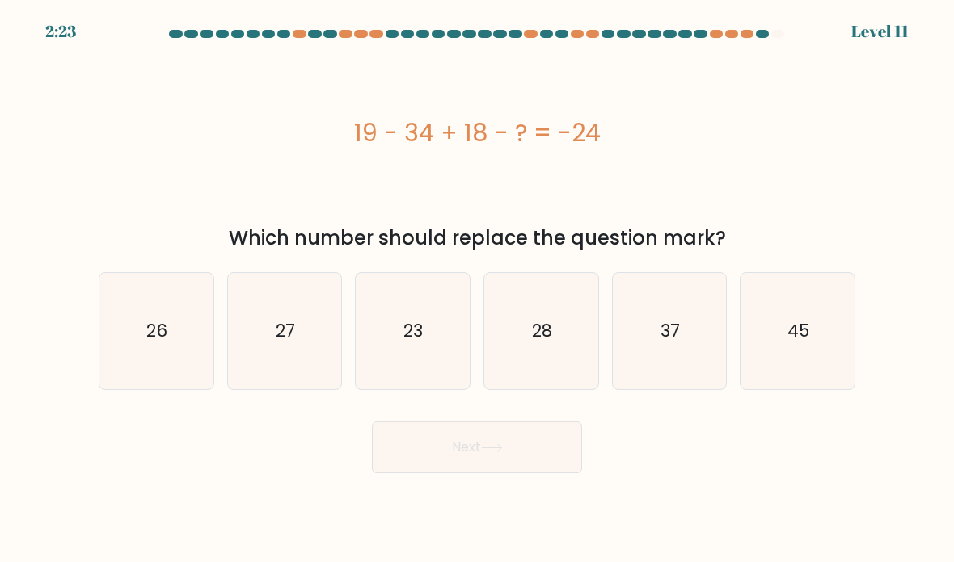
click at [289, 324] on icon "27" at bounding box center [285, 332] width 114 height 114
click at [477, 289] on input "b. 27" at bounding box center [477, 285] width 1 height 8
radio input "true"
click at [417, 474] on button "Next" at bounding box center [477, 448] width 210 height 52
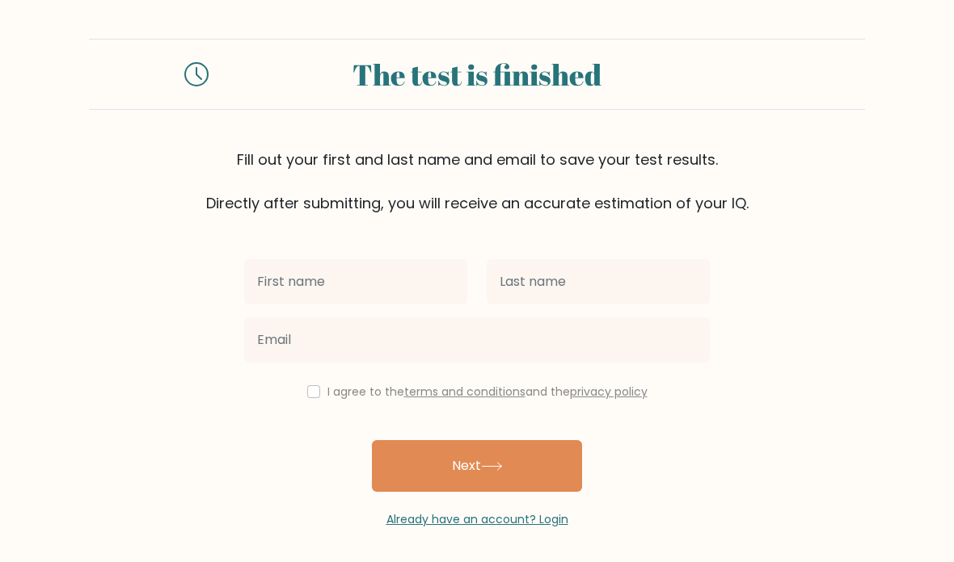
click at [295, 276] on input "text" at bounding box center [355, 281] width 223 height 45
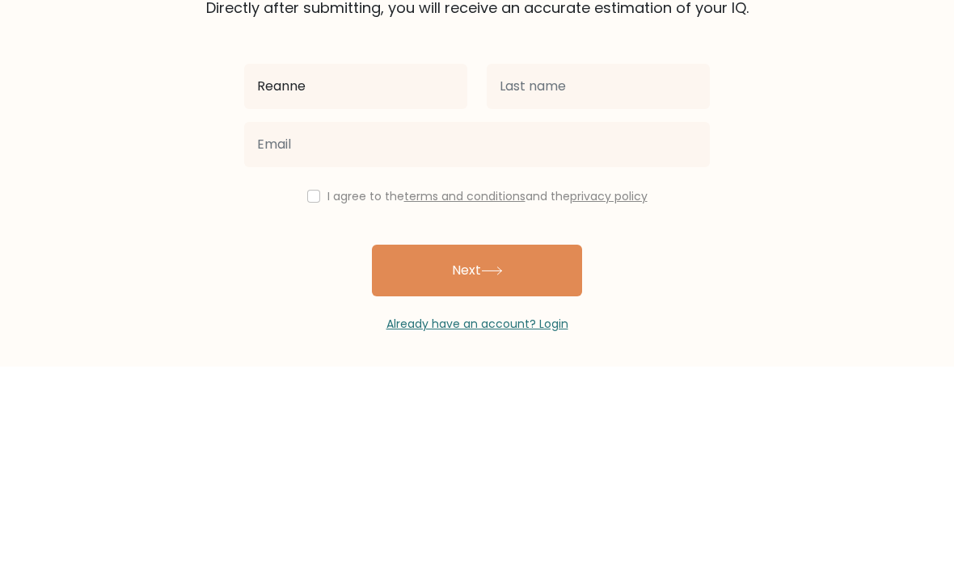
type input "Reanne"
click at [721, 82] on form "The test is finished Fill out your first and last name and email to save your t…" at bounding box center [477, 284] width 954 height 490
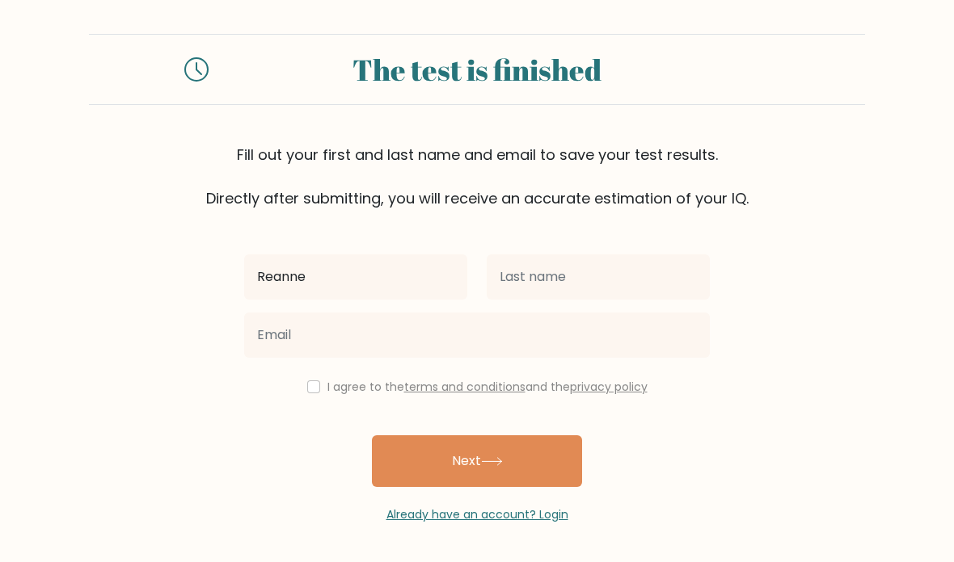
click at [632, 144] on div "Fill out your first and last name and email to save your test results. Directly…" at bounding box center [477, 176] width 776 height 65
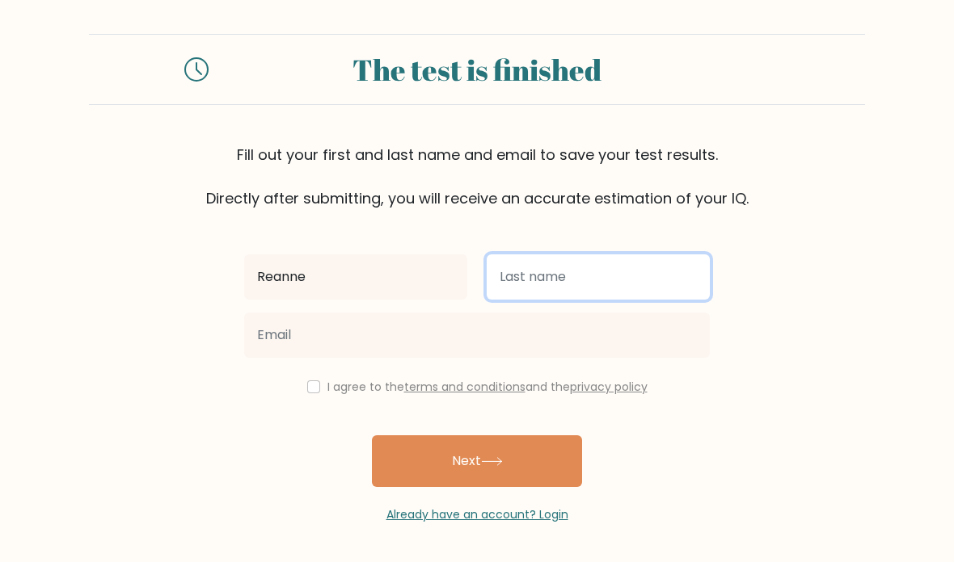
click at [639, 255] on input "text" at bounding box center [598, 277] width 223 height 45
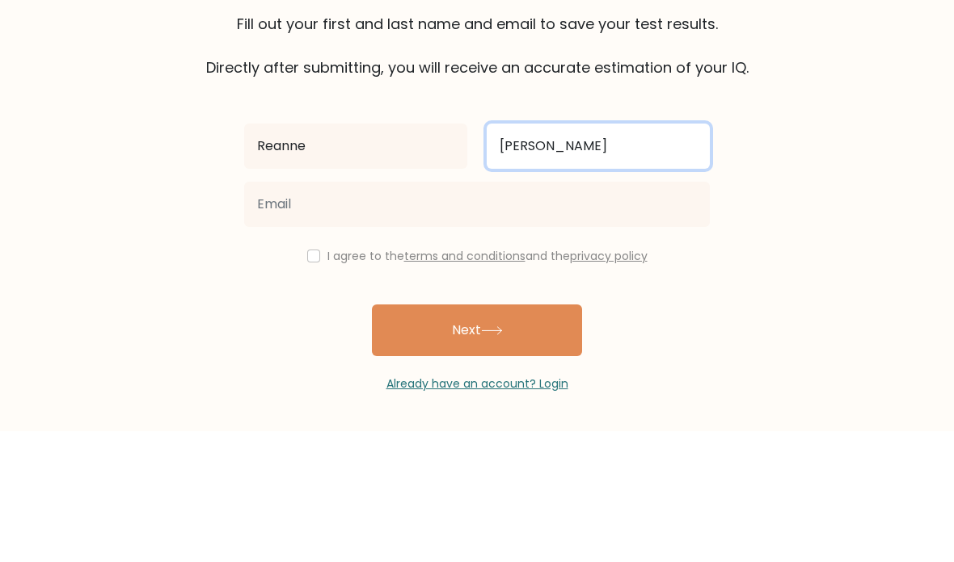
type input "Delgado"
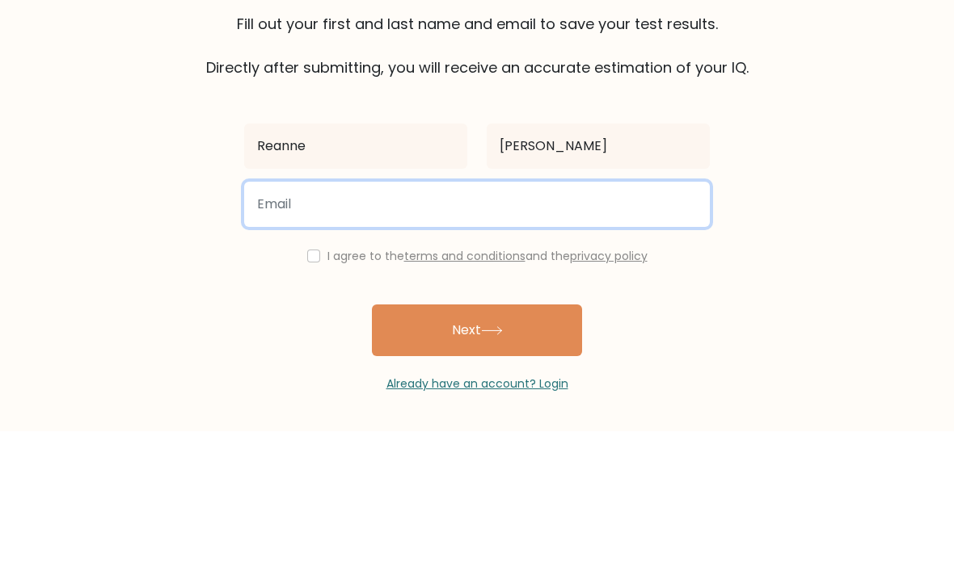
click at [664, 313] on input "email" at bounding box center [477, 335] width 466 height 45
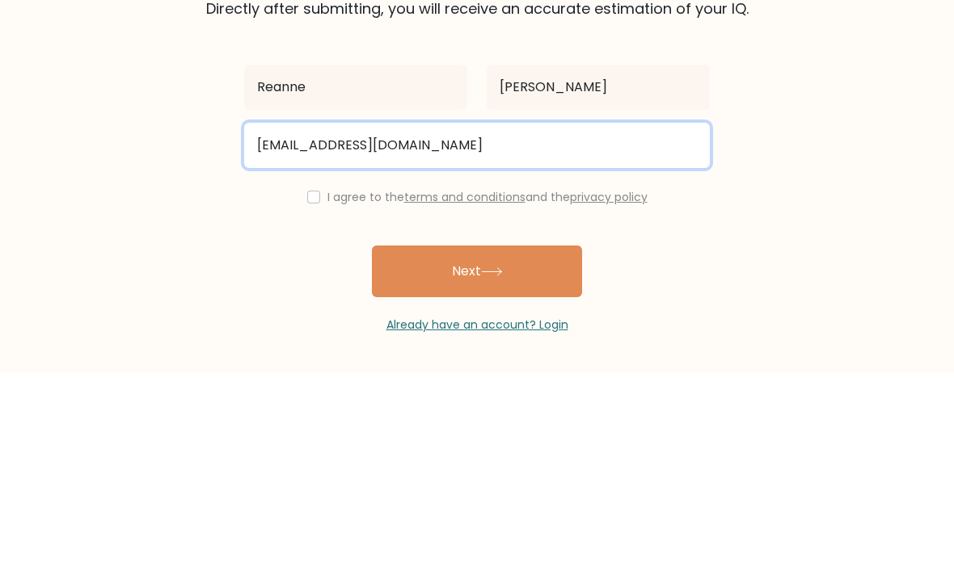
type input "reannesashadelgado20@gmail.com"
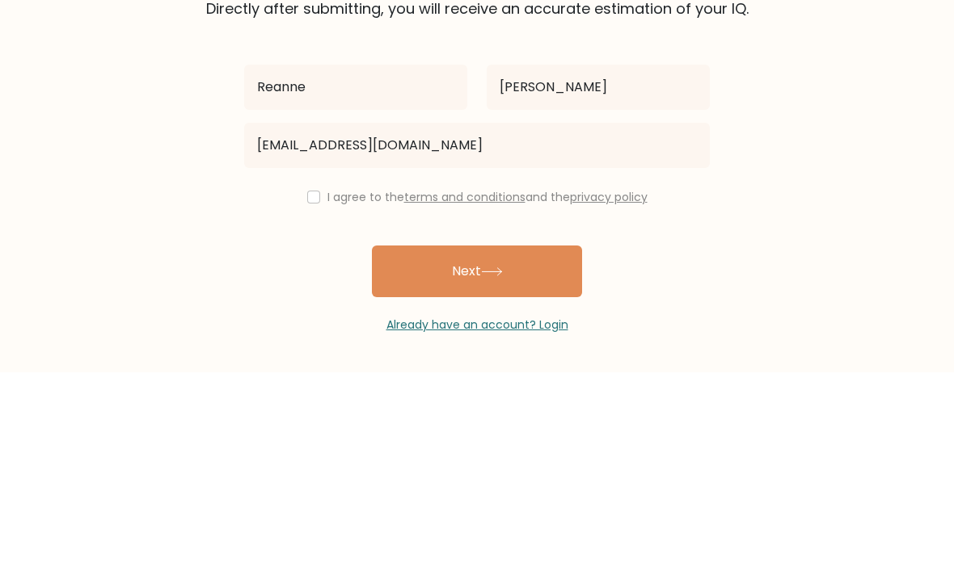
click at [853, 107] on form "The test is finished Fill out your first and last name and email to save your t…" at bounding box center [477, 279] width 954 height 490
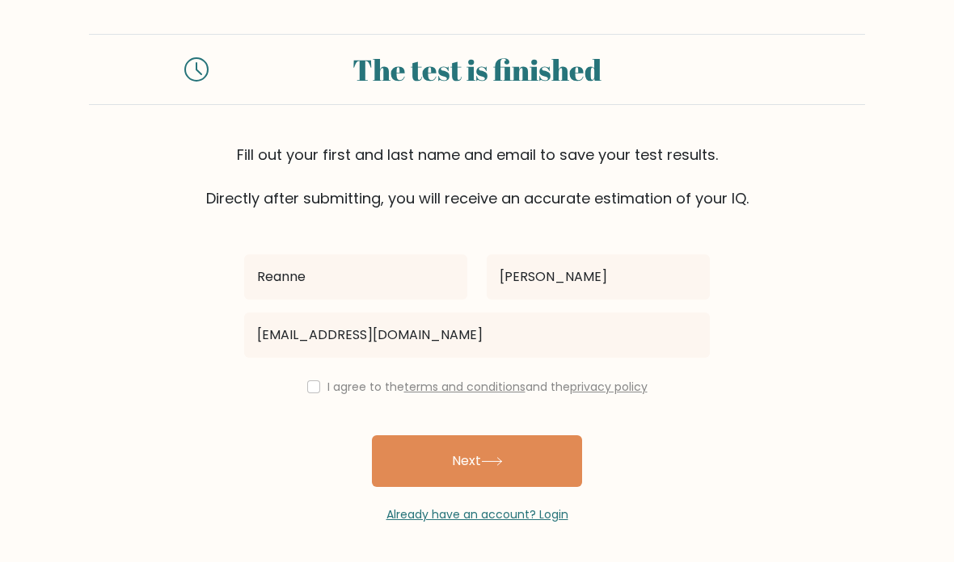
click at [541, 436] on button "Next" at bounding box center [477, 462] width 210 height 52
click at [310, 381] on input "checkbox" at bounding box center [313, 387] width 13 height 13
checkbox input "true"
click at [543, 436] on button "Next" at bounding box center [477, 462] width 210 height 52
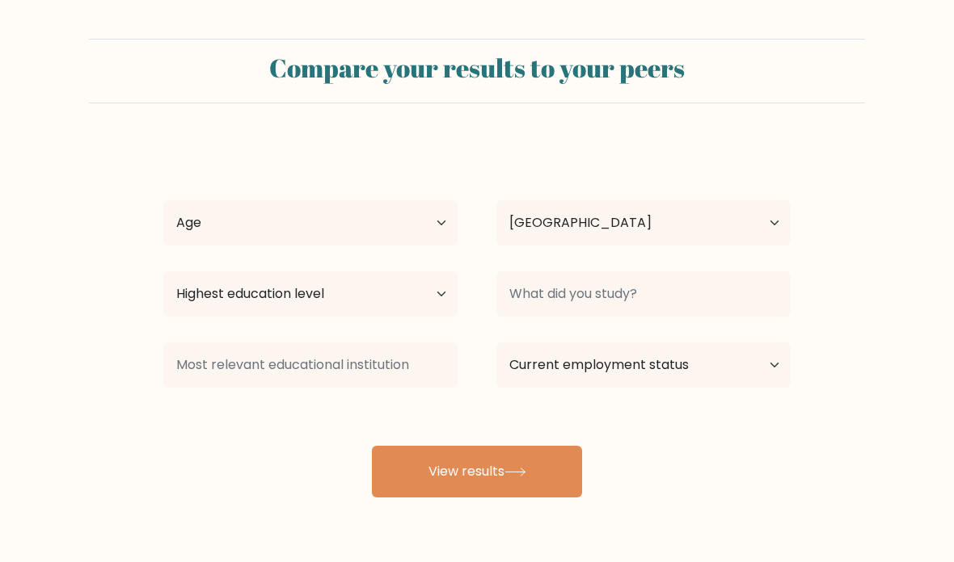
select select "PH"
click at [420, 296] on select "Highest education level No schooling Primary Lower Secondary Upper Secondary Oc…" at bounding box center [310, 294] width 294 height 45
select select "bachelors_degree"
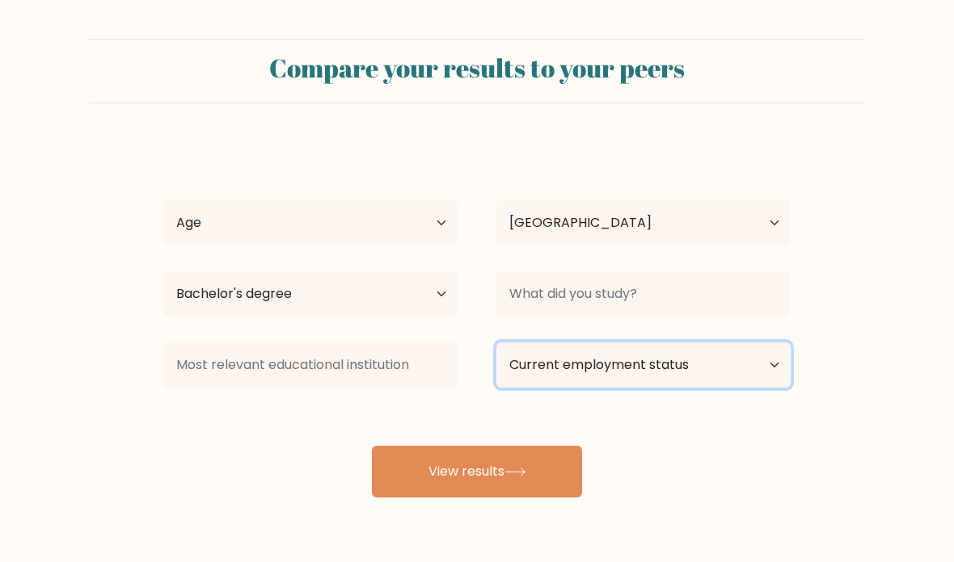
click at [765, 356] on select "Current employment status Employed Student Retired Other / prefer not to answer" at bounding box center [643, 365] width 294 height 45
select select "other"
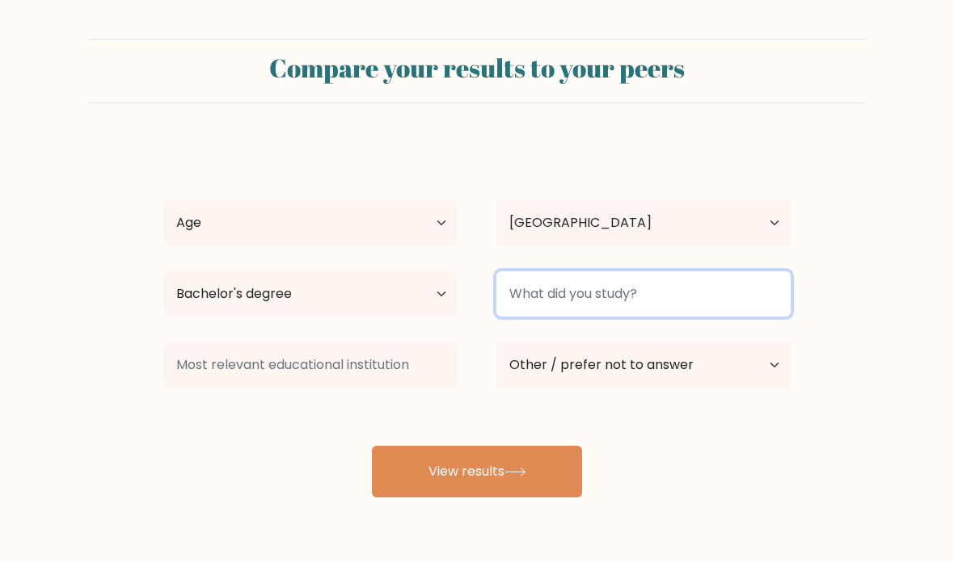
click at [735, 299] on input at bounding box center [643, 294] width 294 height 45
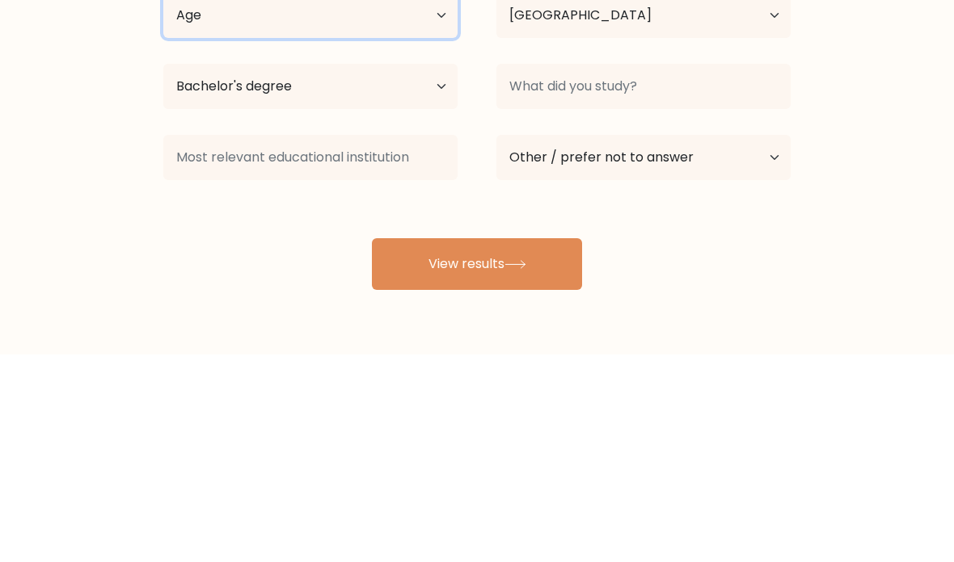
click at [196, 200] on select "Age Under 18 years old 18-24 years old 25-34 years old 35-44 years old 45-54 ye…" at bounding box center [310, 222] width 294 height 45
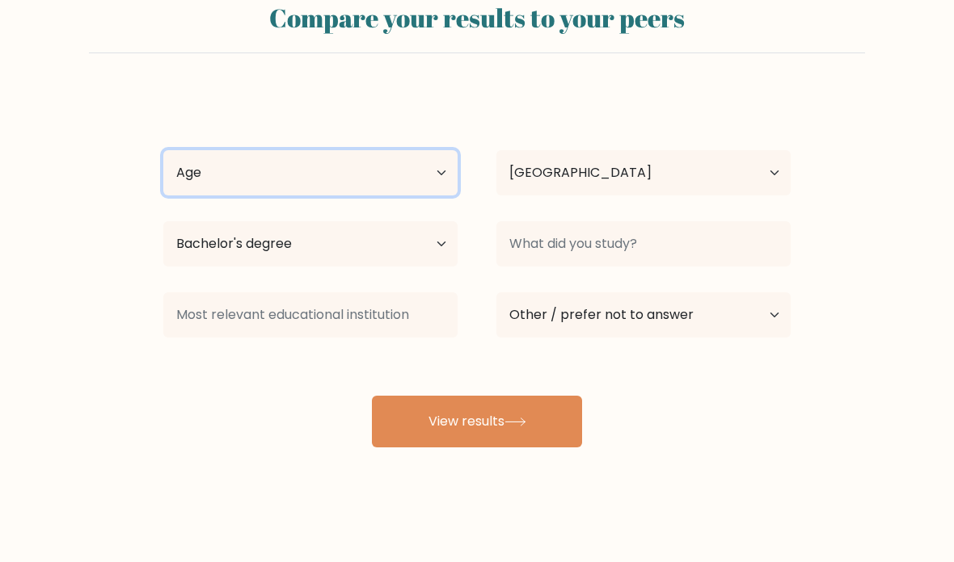
select select "18_24"
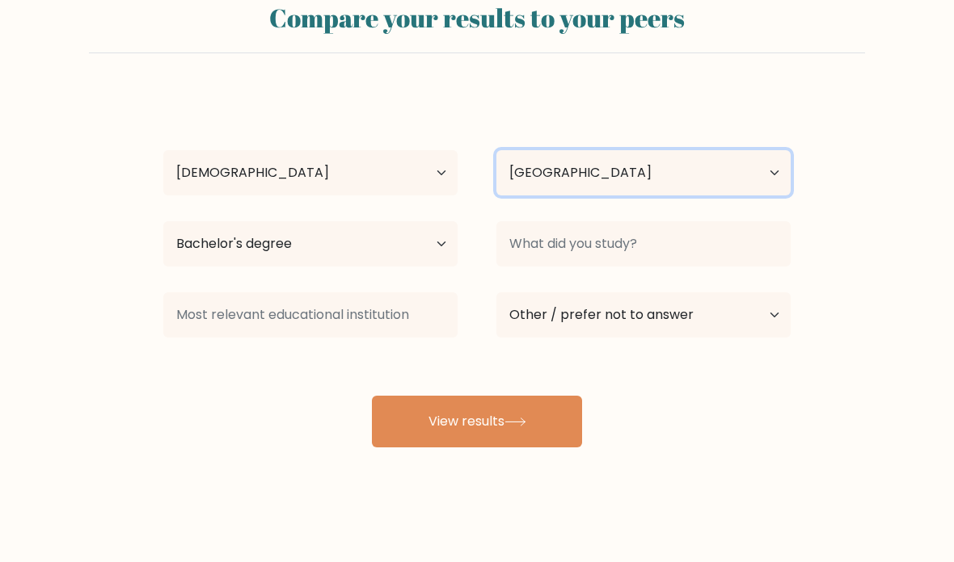
click at [761, 150] on select "Country Afghanistan Albania Algeria American Samoa Andorra Angola Anguilla Anta…" at bounding box center [643, 172] width 294 height 45
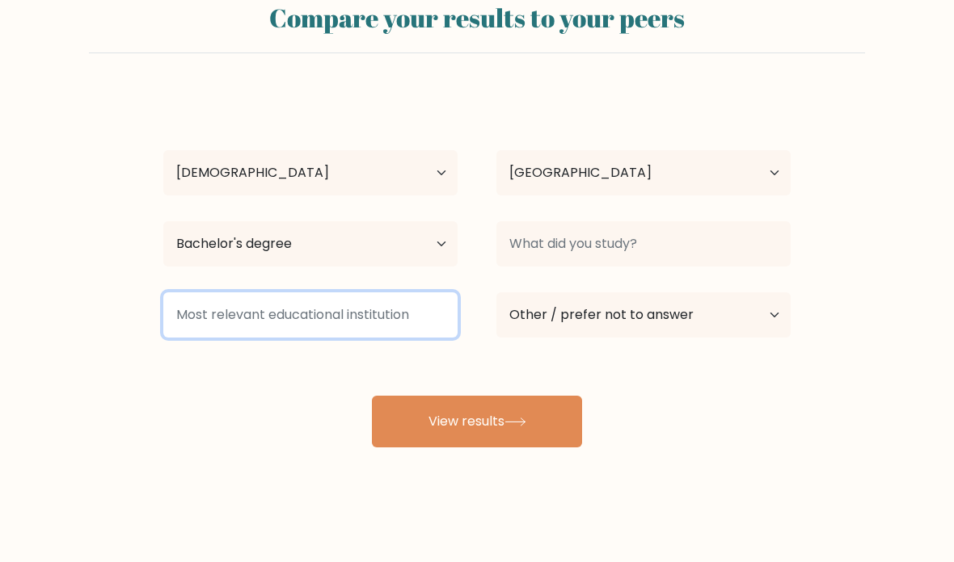
click at [188, 301] on input at bounding box center [310, 315] width 294 height 45
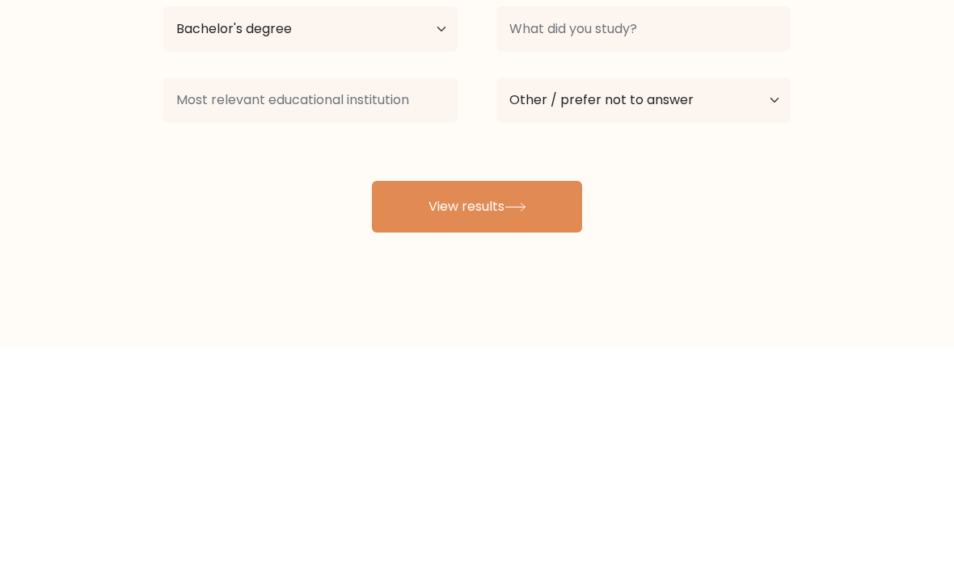
click at [150, 286] on div at bounding box center [310, 315] width 333 height 58
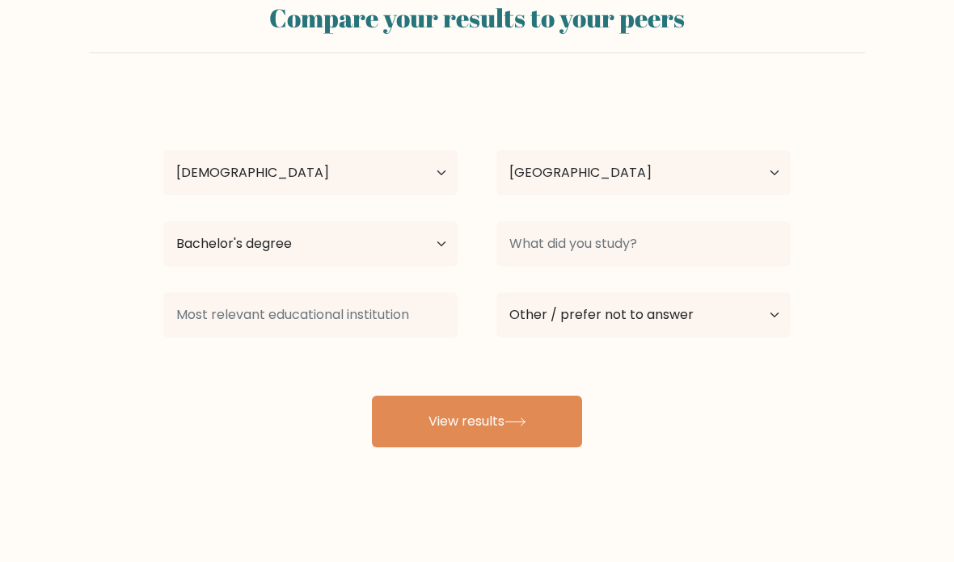
click at [539, 415] on button "View results" at bounding box center [477, 422] width 210 height 52
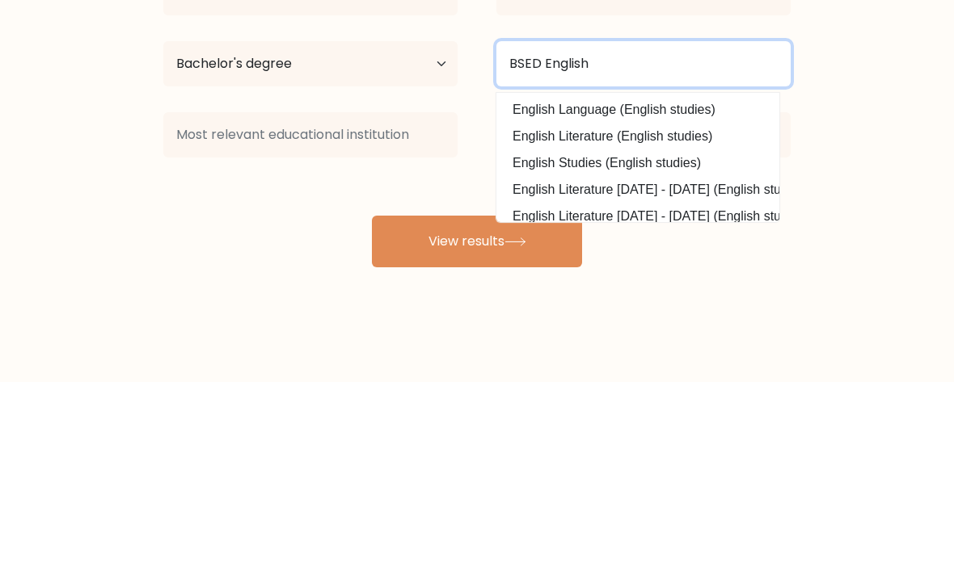
type input "BSED English"
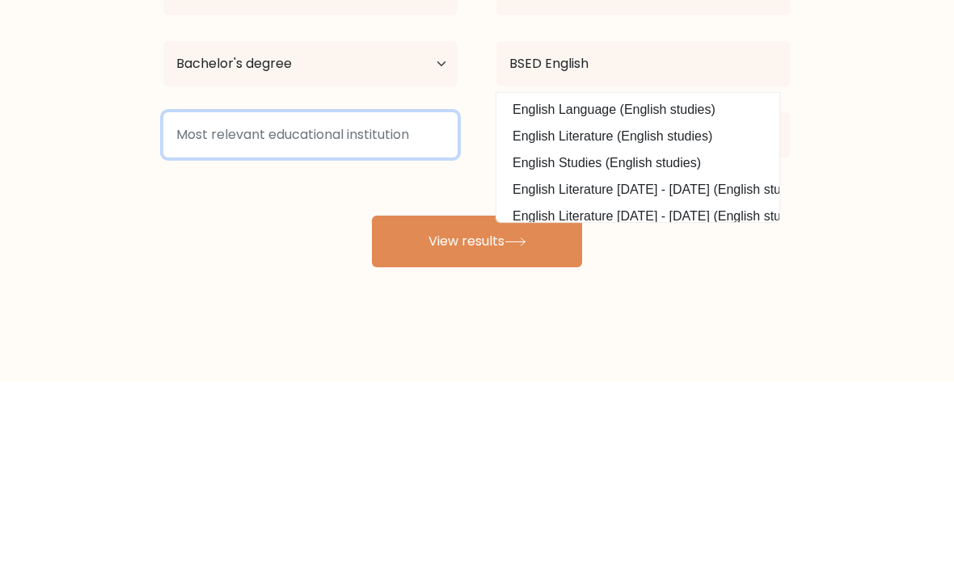
click at [211, 293] on input at bounding box center [310, 315] width 294 height 45
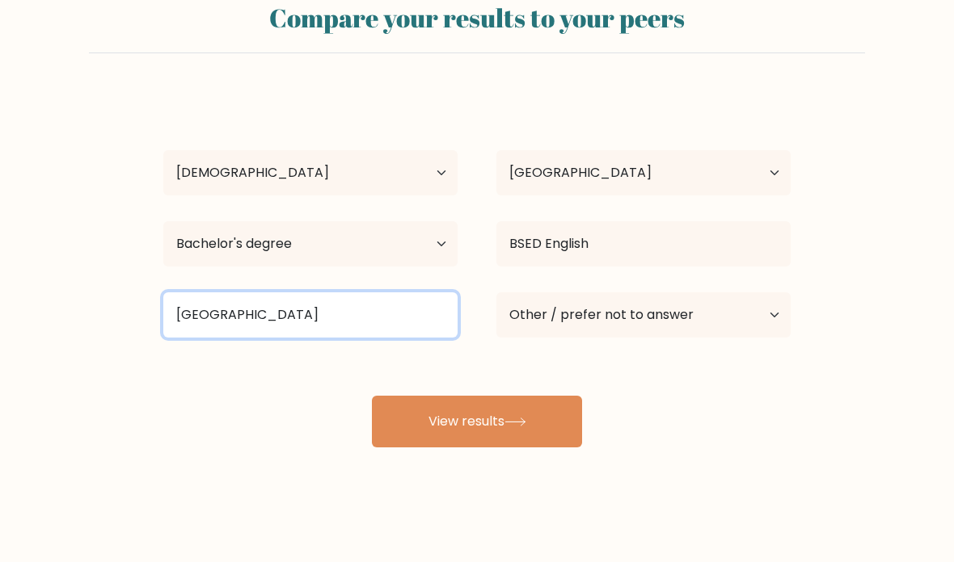
click at [314, 294] on input "Bukidnon State Unive" at bounding box center [310, 315] width 294 height 45
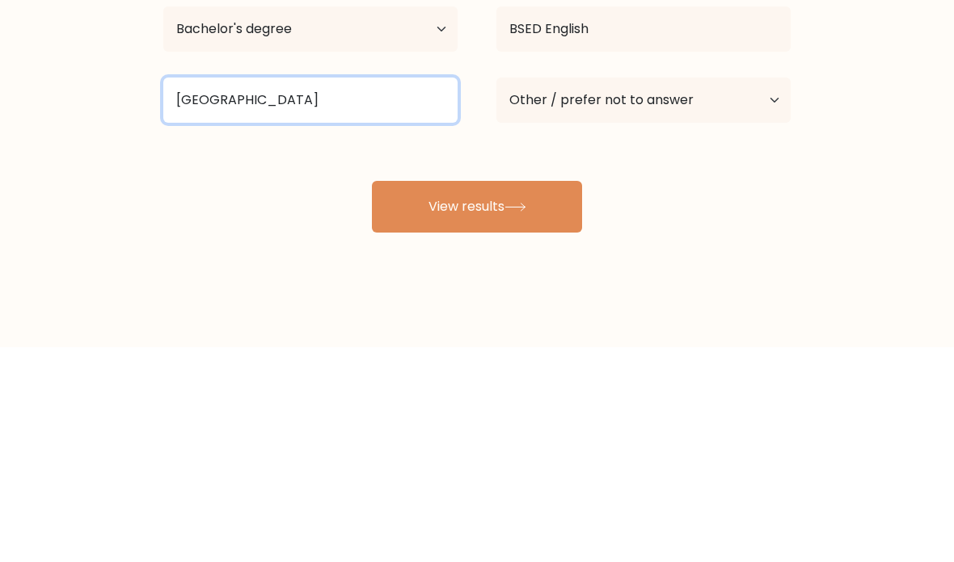
type input "Bukidnon State University"
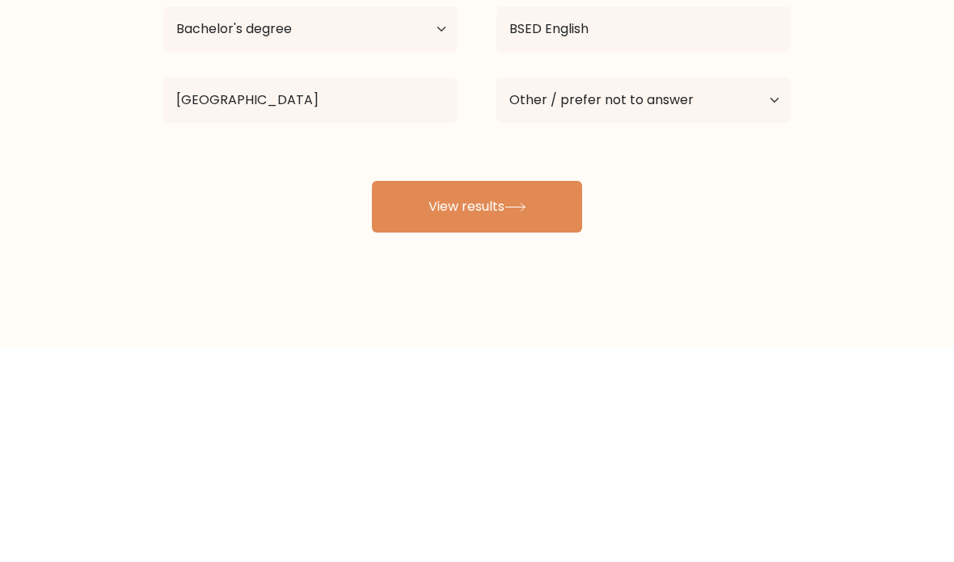
click at [883, 124] on form "Compare your results to your peers Reanne Delgado Age Under 18 years old 18-24 …" at bounding box center [477, 218] width 954 height 459
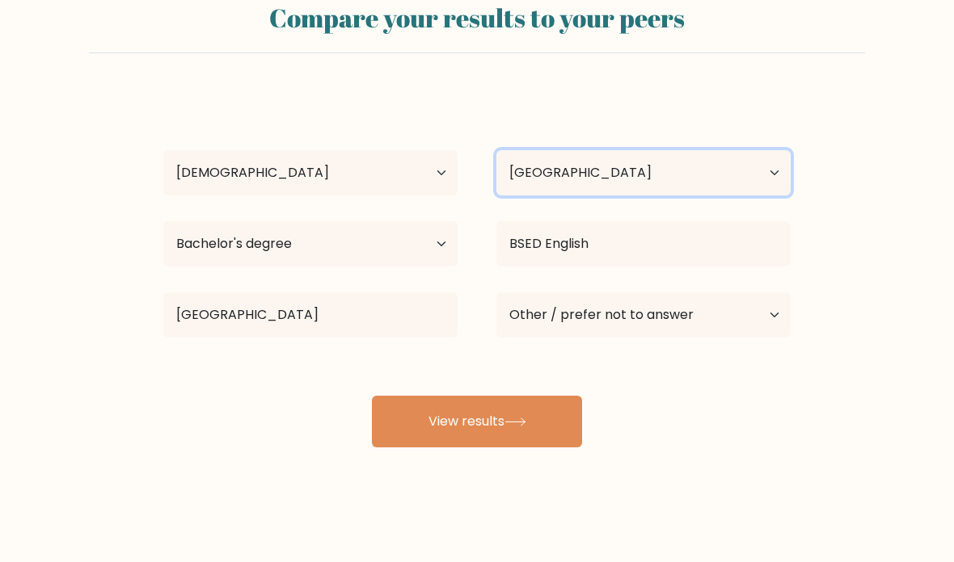
click at [714, 162] on select "Country Afghanistan Albania Algeria American Samoa Andorra Angola Anguilla Anta…" at bounding box center [643, 172] width 294 height 45
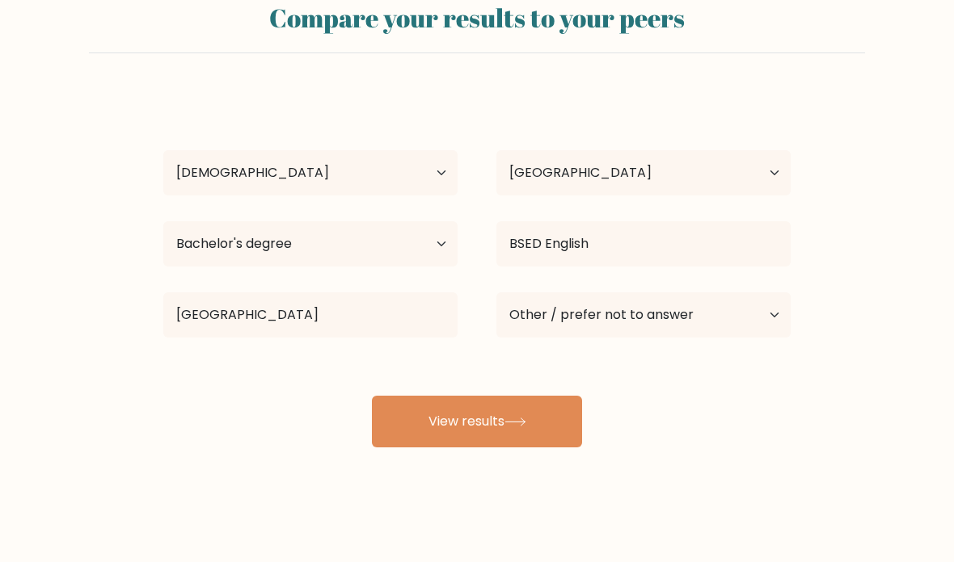
click at [522, 418] on icon at bounding box center [515, 422] width 22 height 9
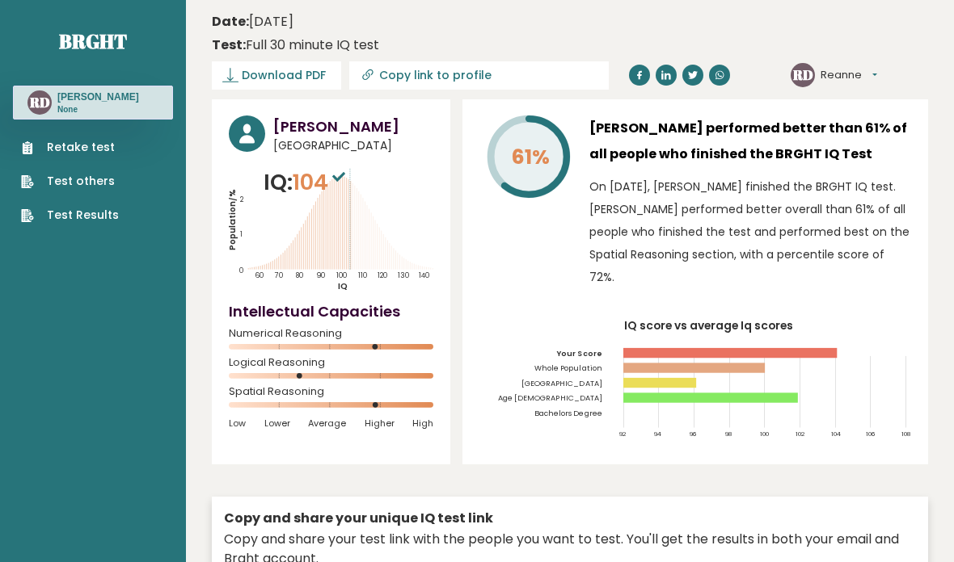
click at [251, 78] on span "Download PDF" at bounding box center [284, 75] width 84 height 17
click at [53, 141] on link "Retake test" at bounding box center [70, 147] width 98 height 17
